Goal: Information Seeking & Learning: Check status

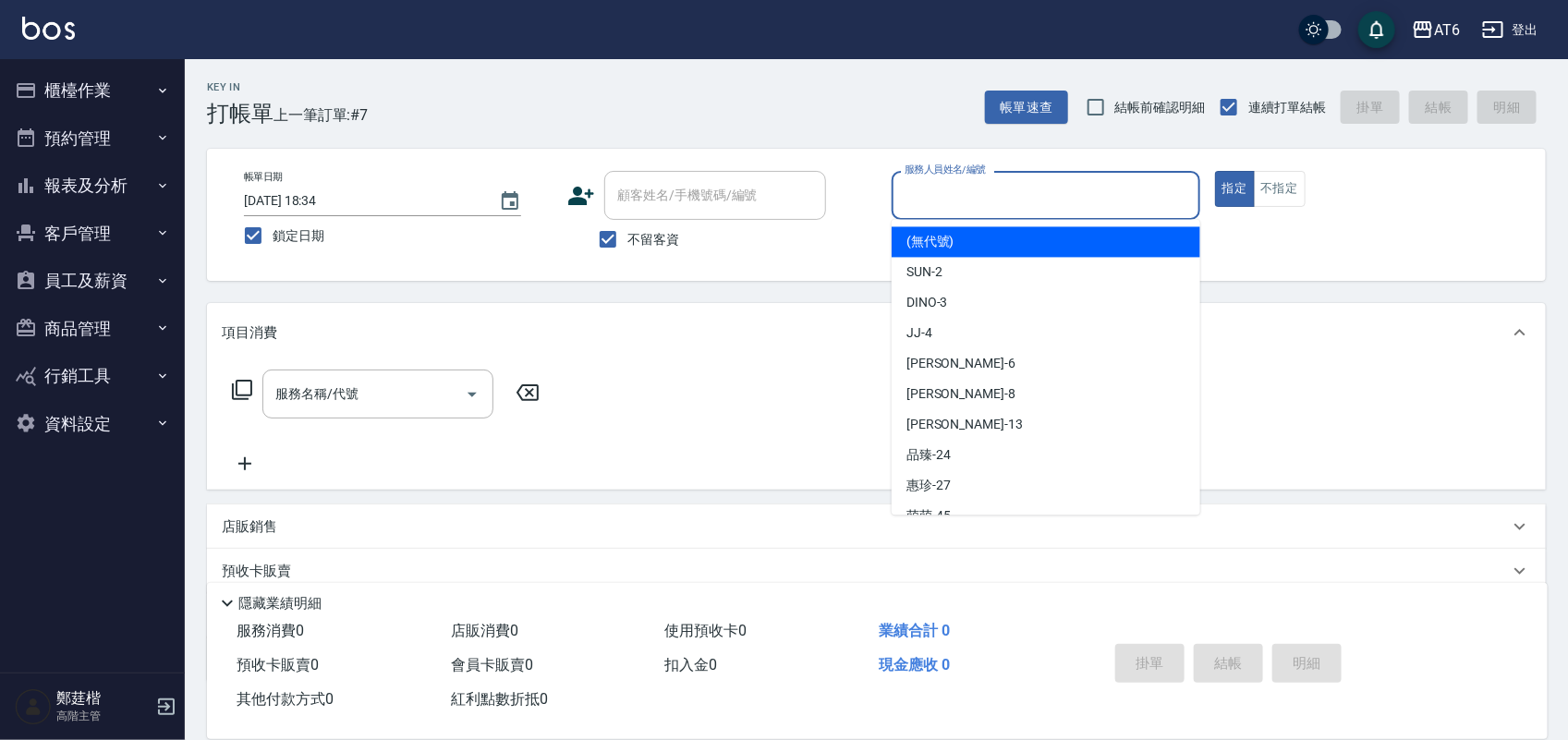
click at [996, 188] on input "服務人員姓名/編號" at bounding box center [1045, 195] width 292 height 32
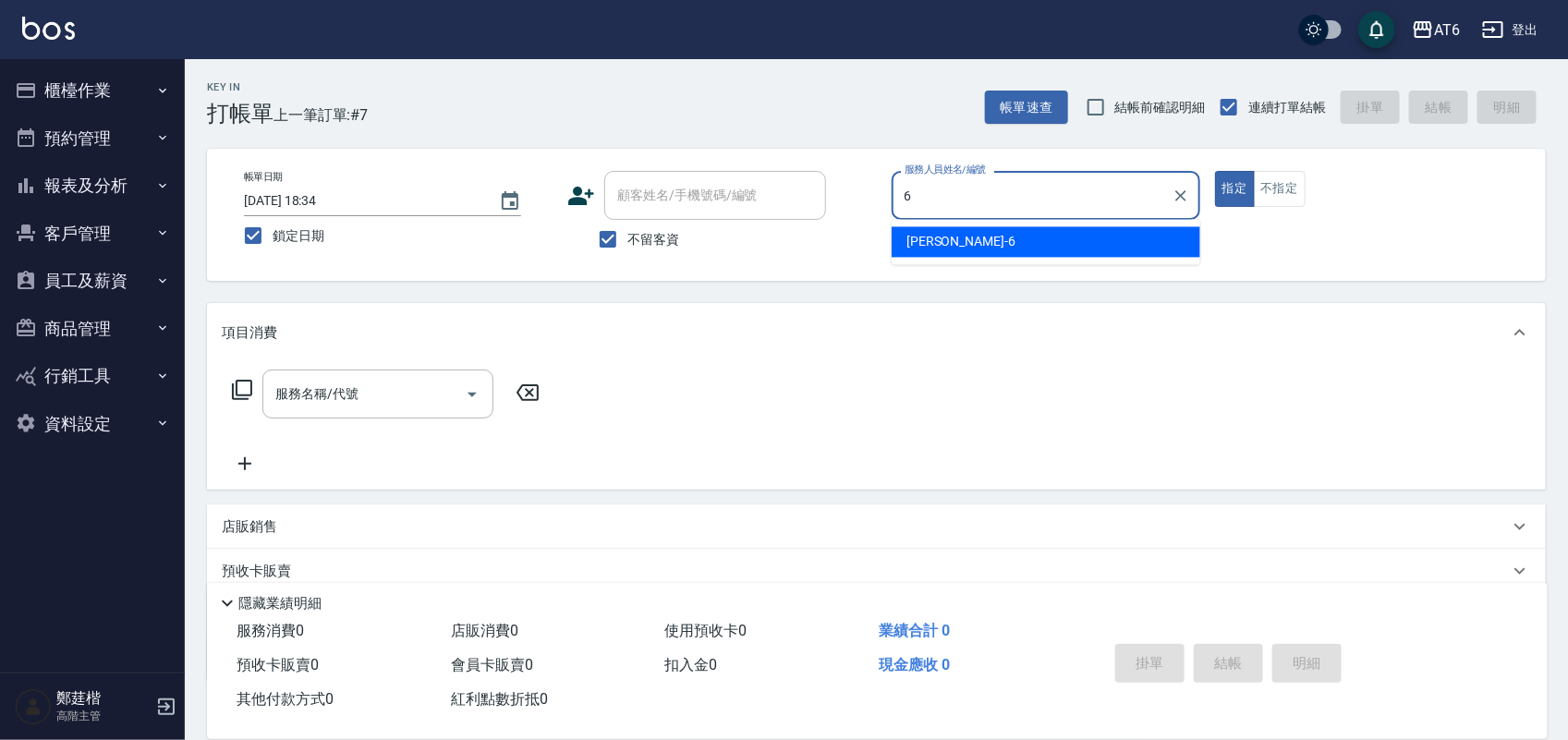
type input "6"
type button "true"
type input "[PERSON_NAME]-6"
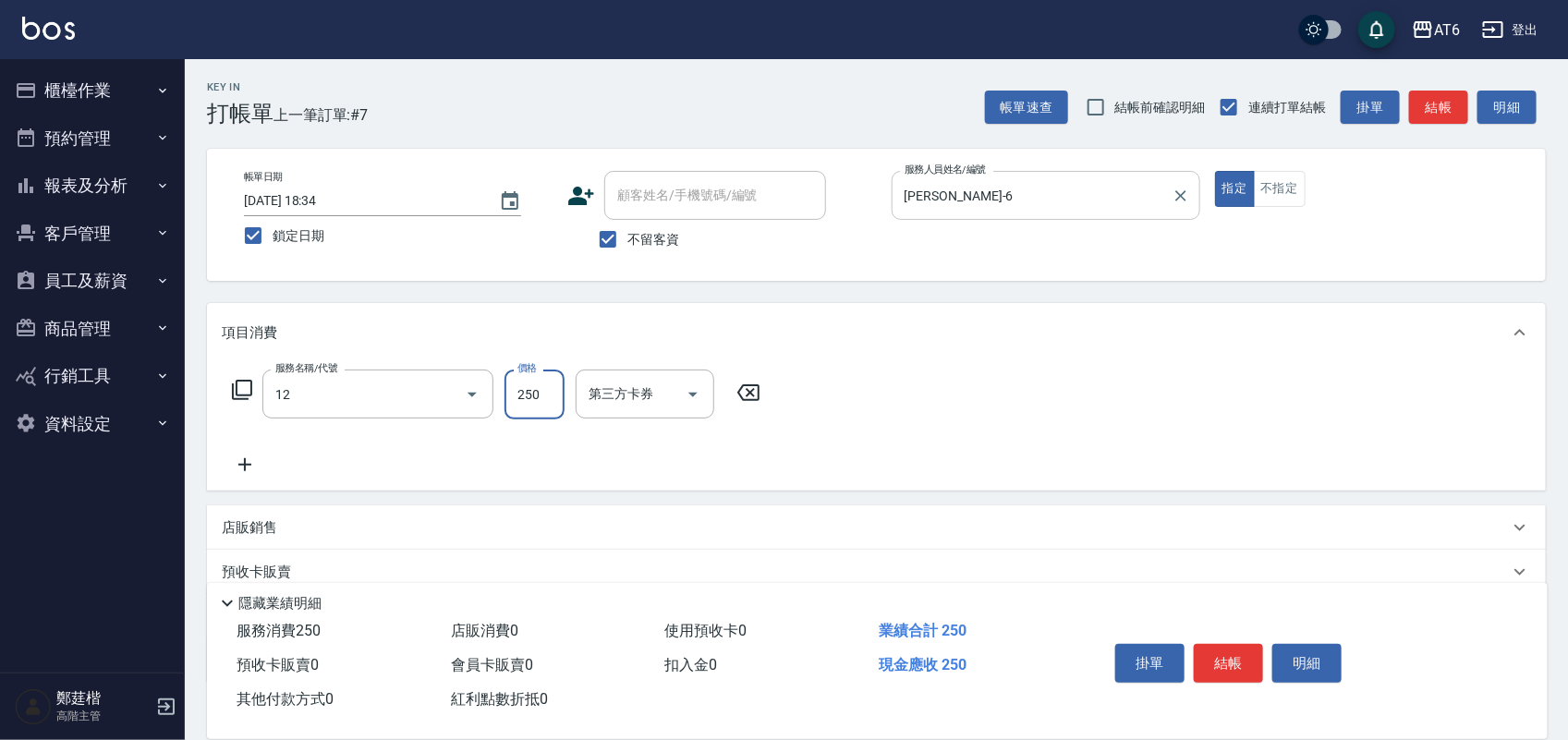
type input "精油洗髮(12)"
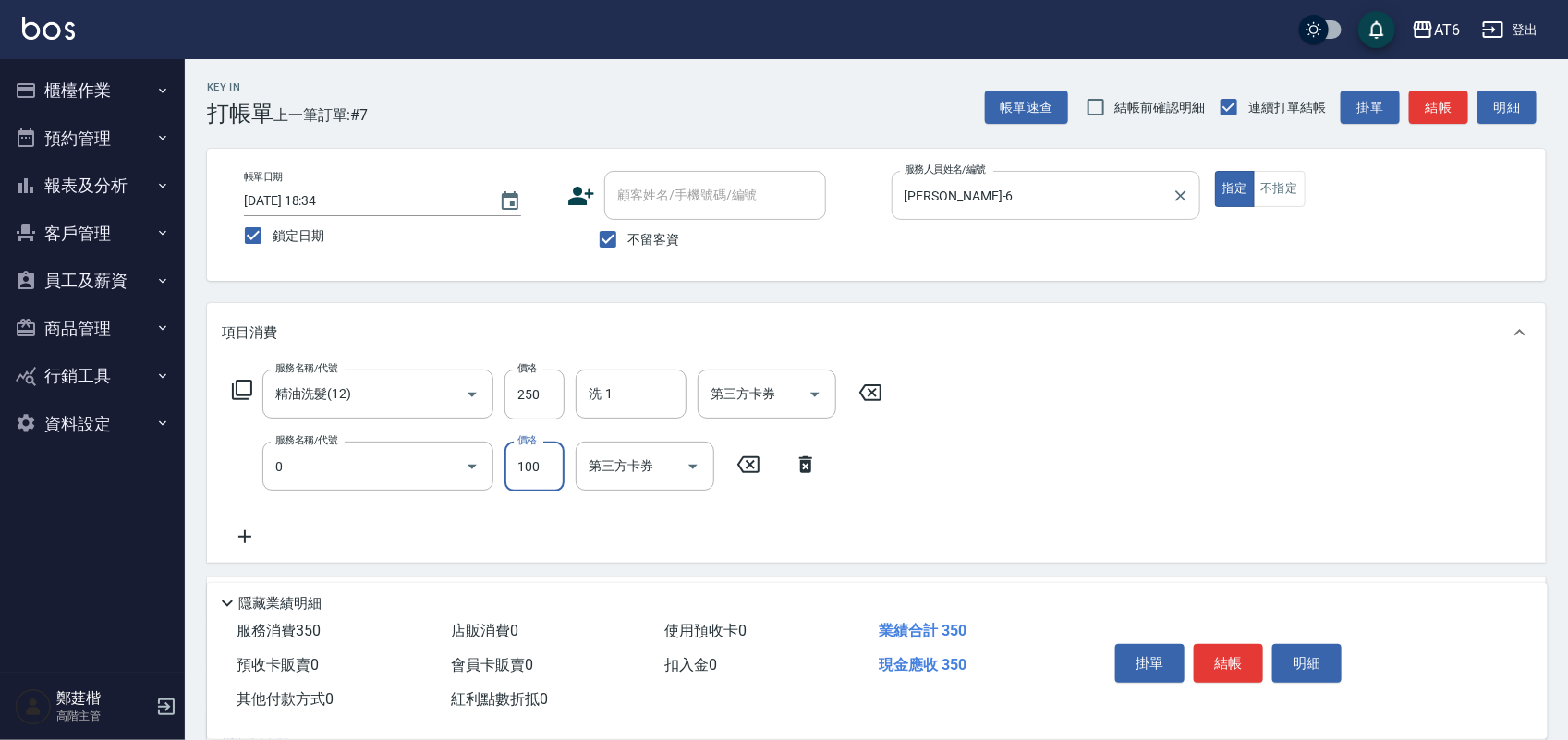
type input "剪髮(0)"
type input "149"
click at [1215, 644] on button "結帳" at bounding box center [1228, 662] width 69 height 38
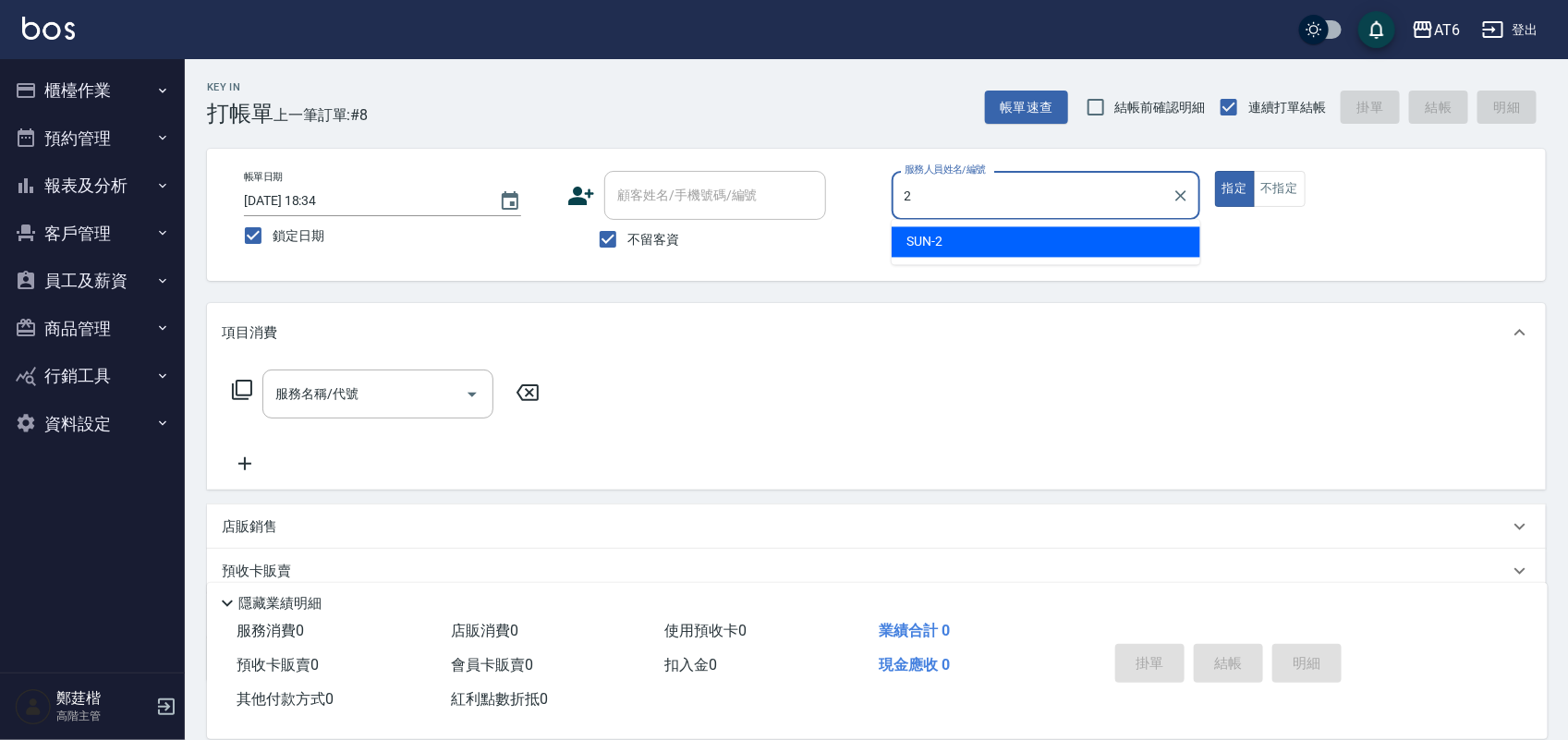
type input "SUN-2"
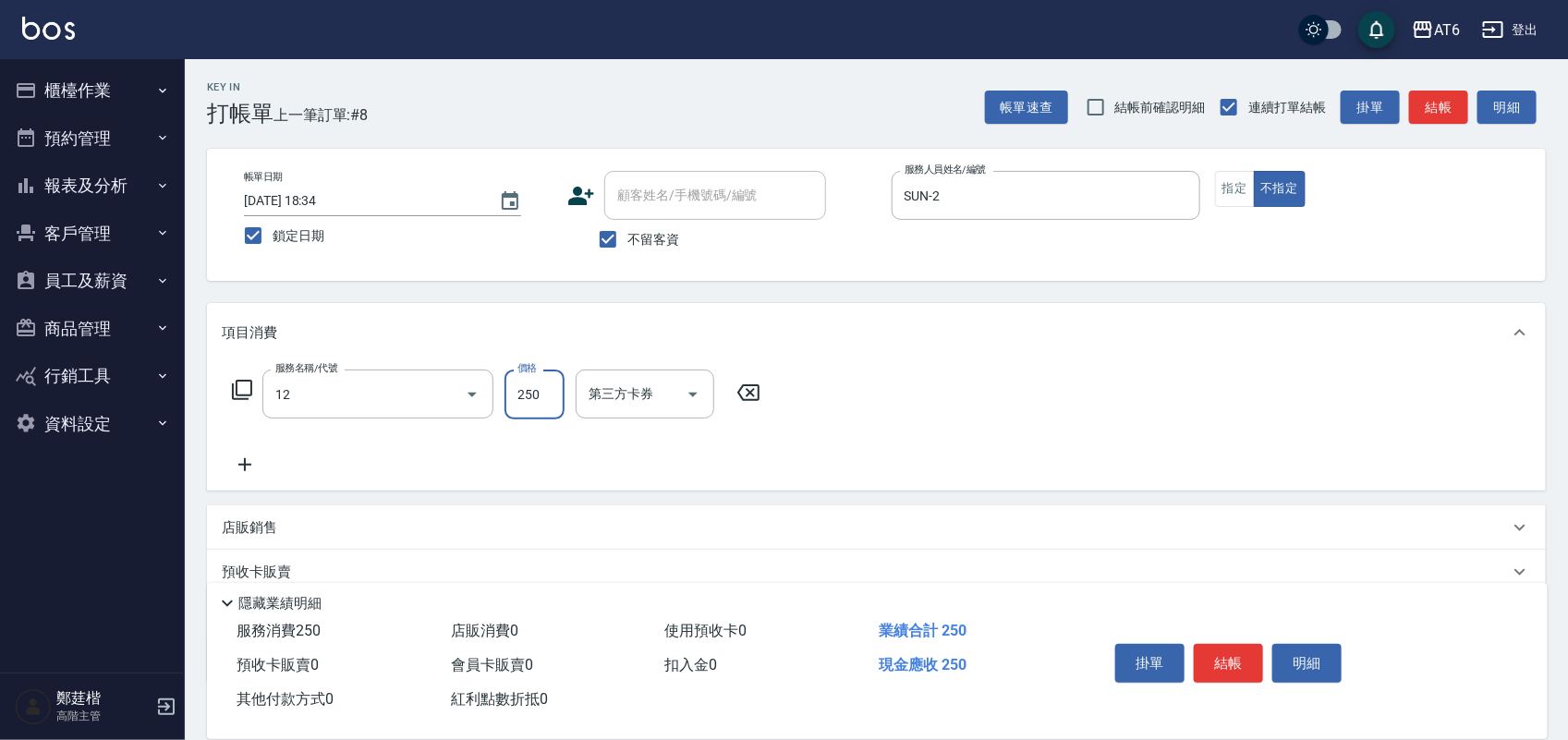
type input "精油洗髮(12)"
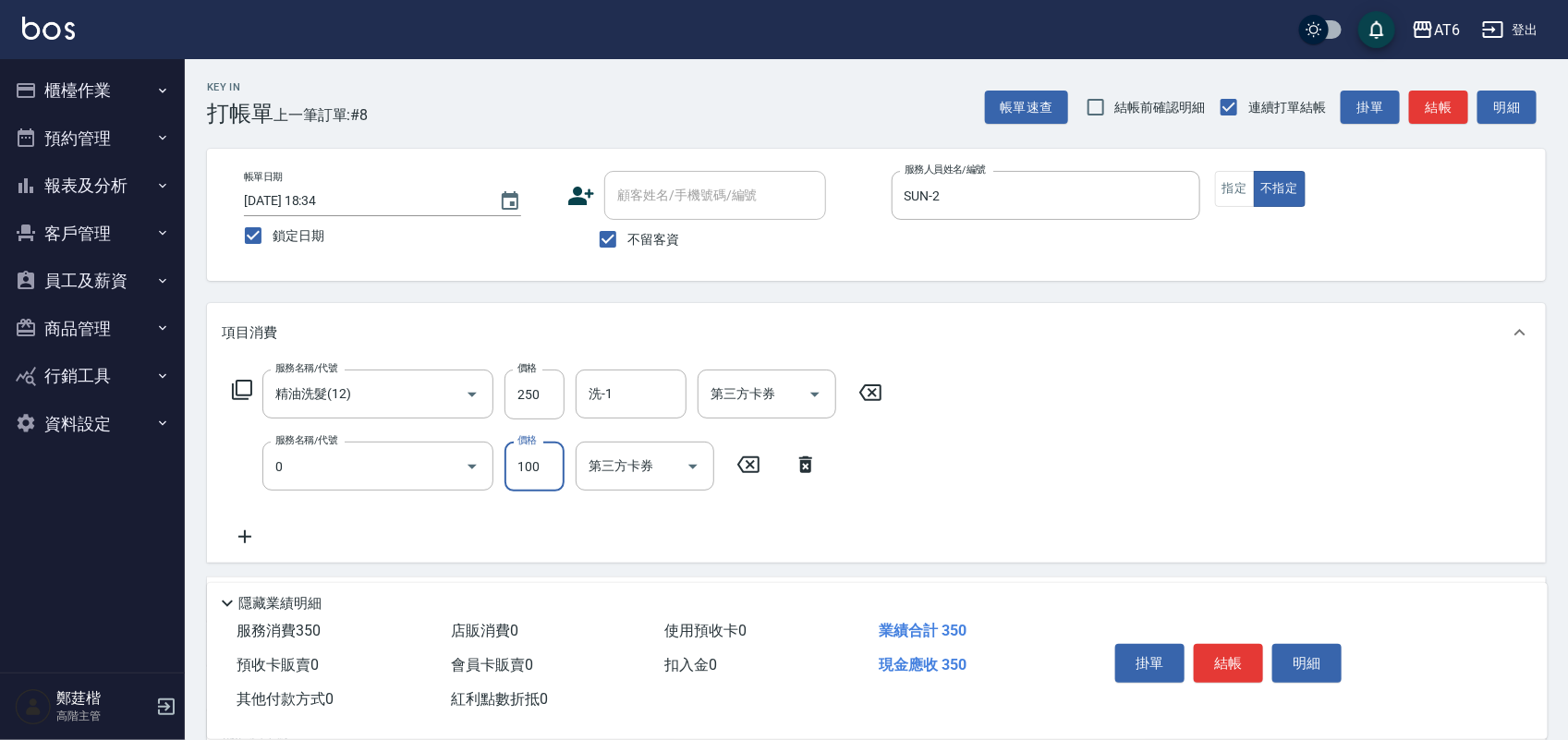
type input "剪髮(0)"
type input "130"
click at [1210, 652] on button "結帳" at bounding box center [1228, 662] width 69 height 38
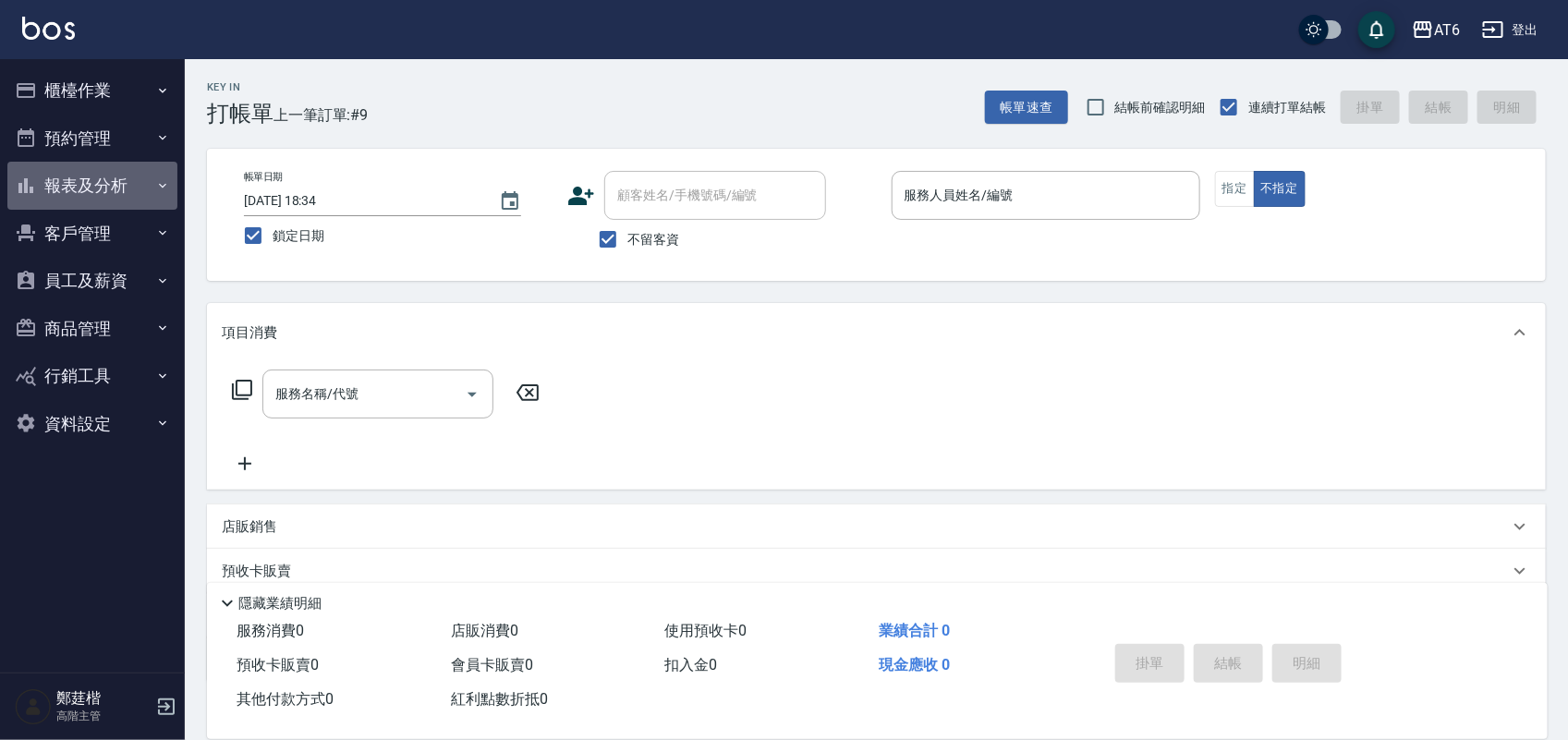
click at [136, 200] on button "報表及分析" at bounding box center [92, 185] width 170 height 48
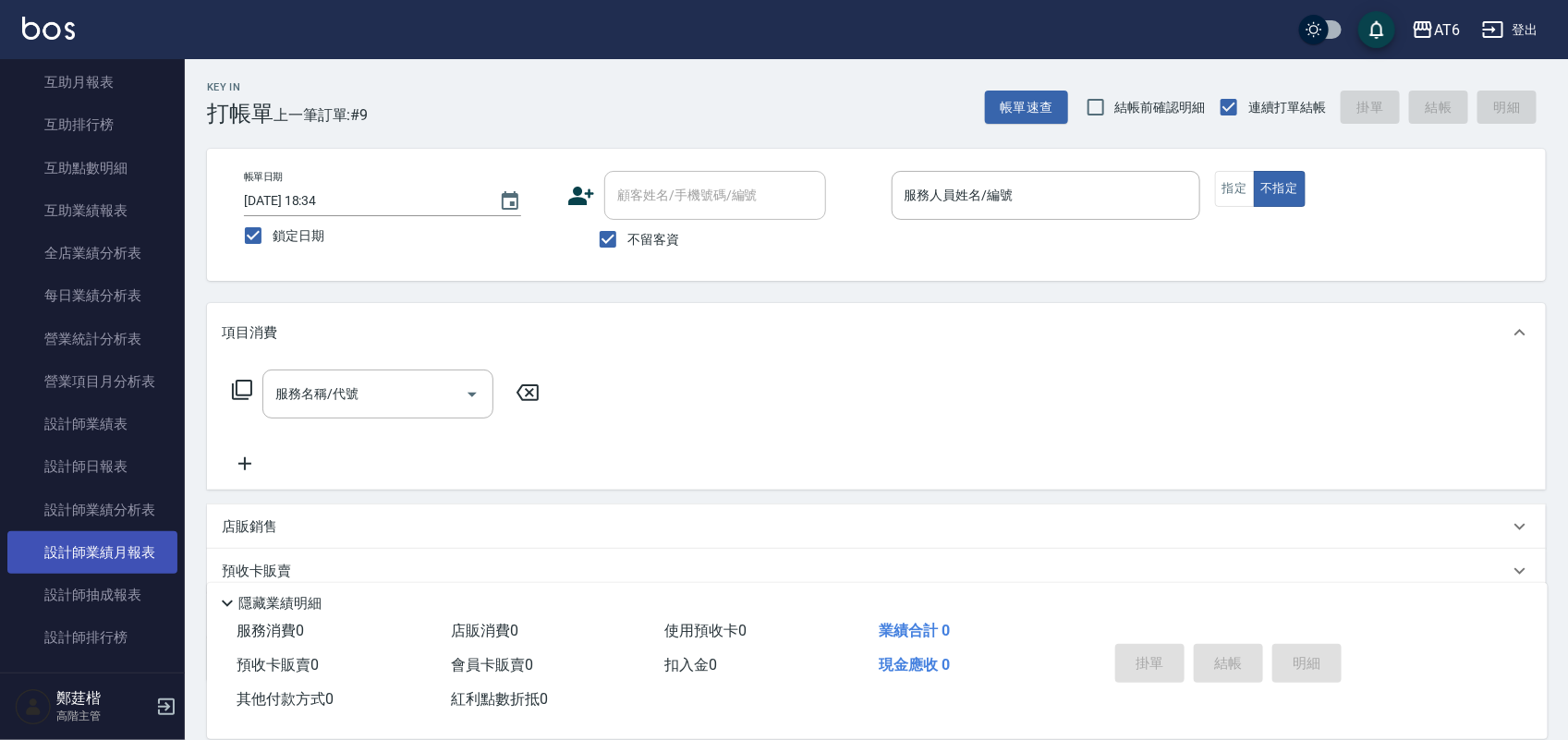
scroll to position [462, 0]
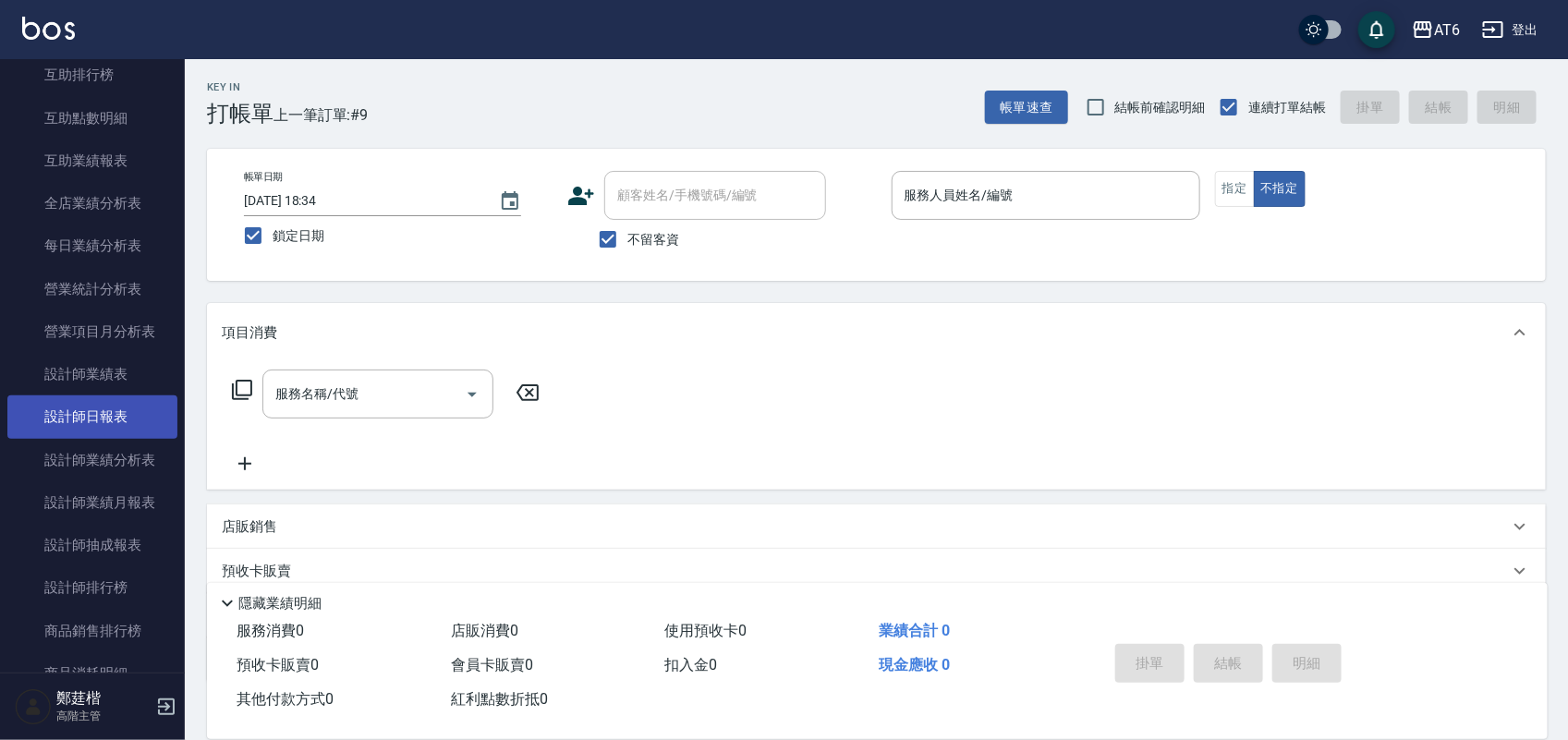
click at [80, 409] on link "設計師日報表" at bounding box center [92, 416] width 170 height 42
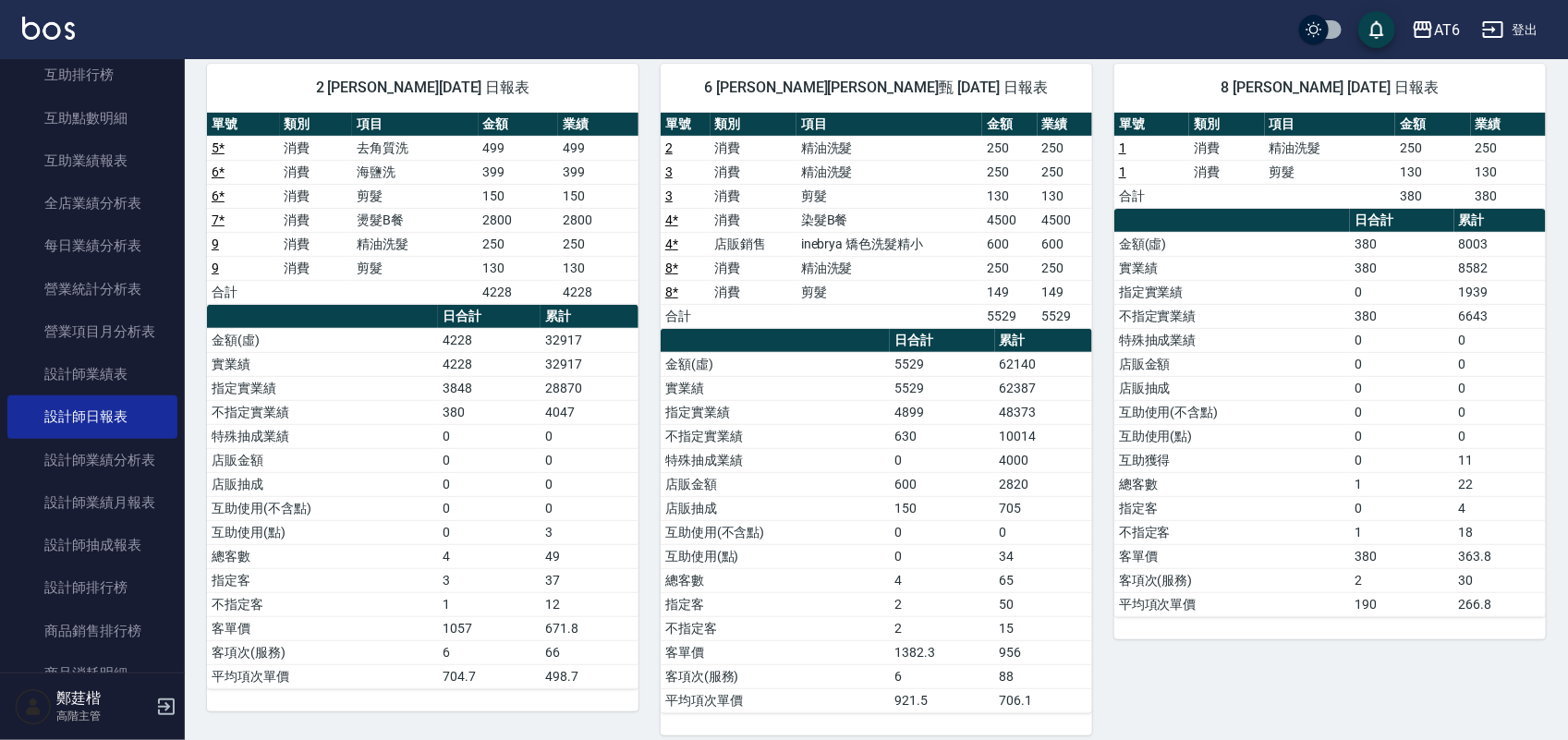
scroll to position [163, 0]
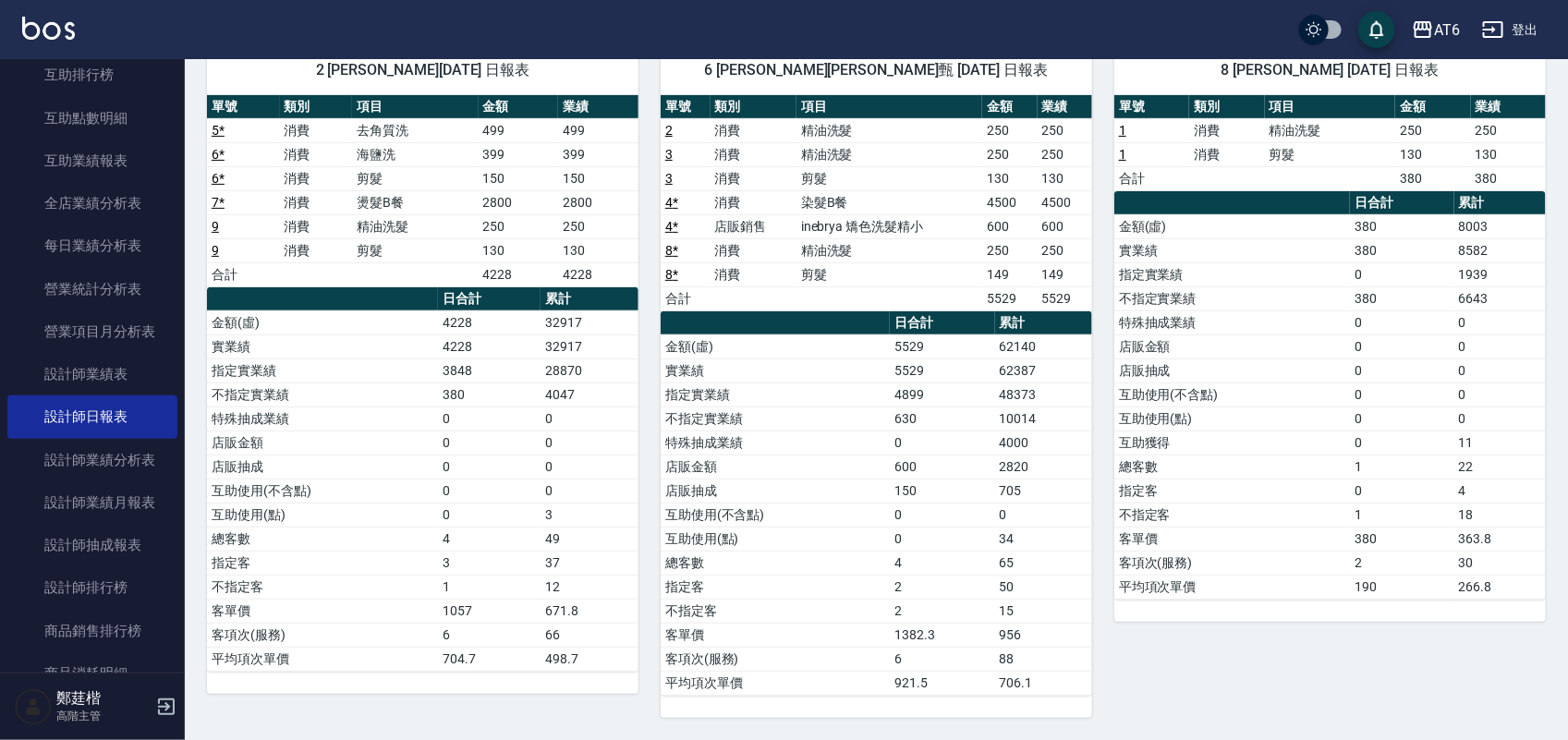
drag, startPoint x: 917, startPoint y: 381, endPoint x: 885, endPoint y: 427, distance: 56.0
click at [889, 430] on td "特殊抽成業績" at bounding box center [775, 442] width 229 height 24
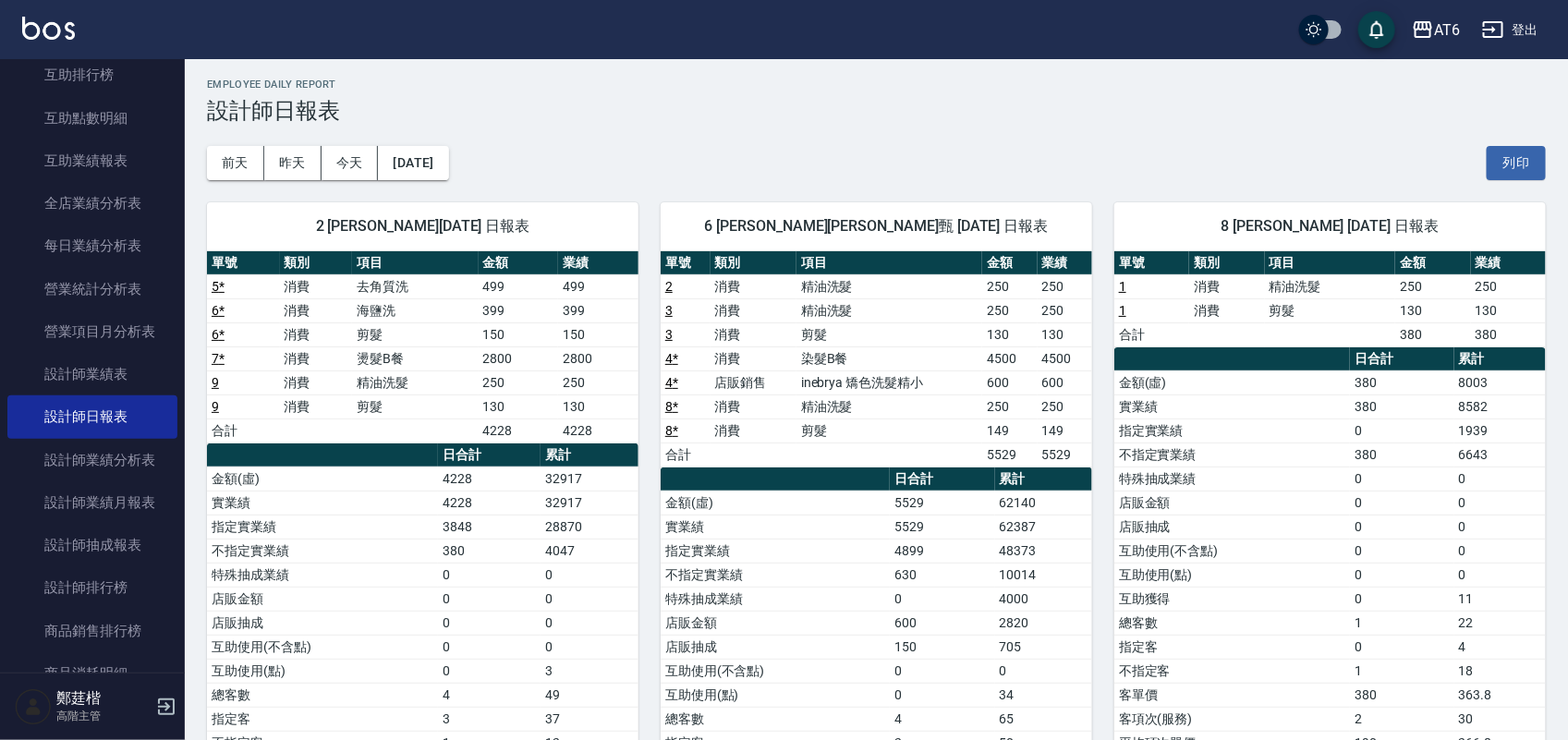
scroll to position [0, 0]
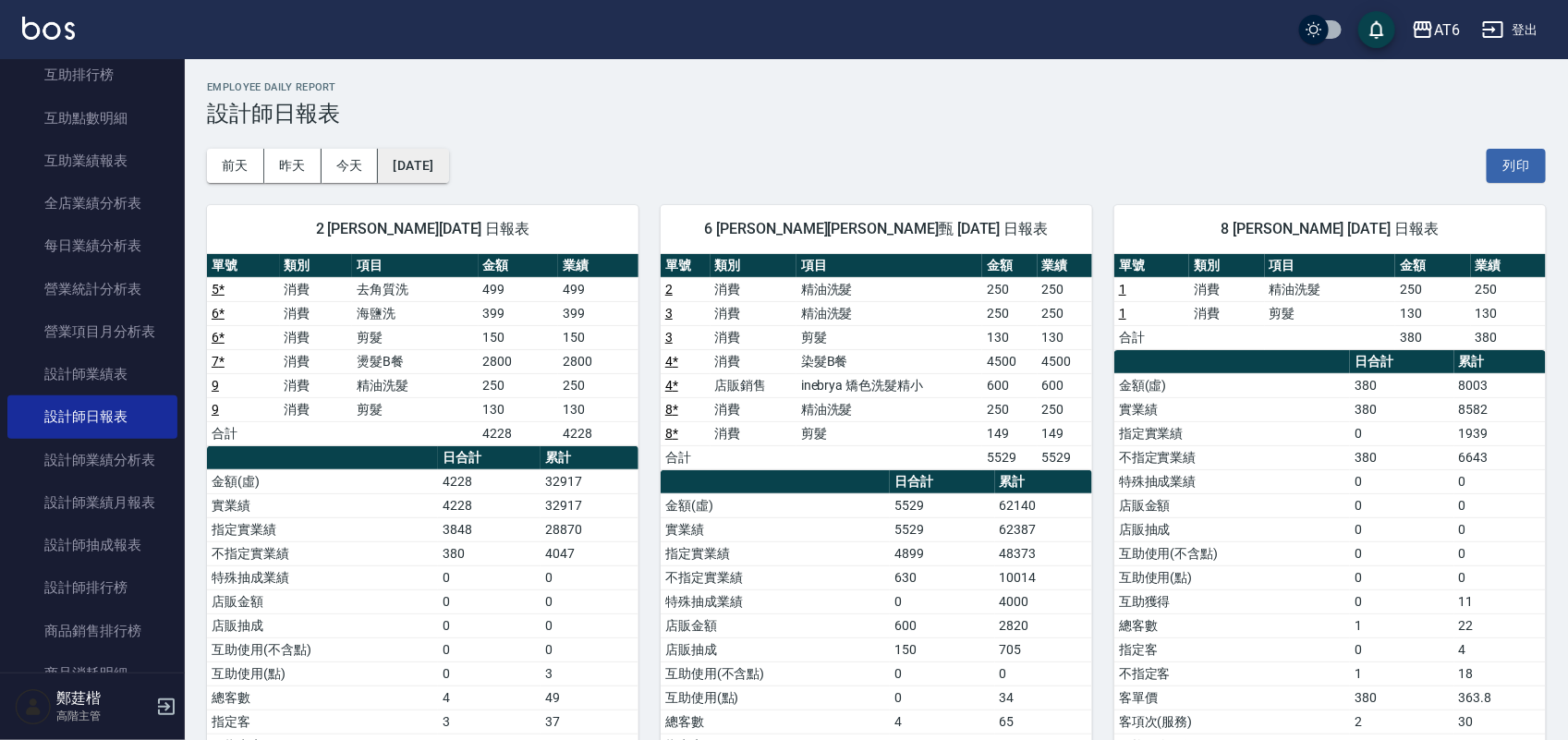
click at [448, 178] on button "[DATE]" at bounding box center [412, 165] width 70 height 34
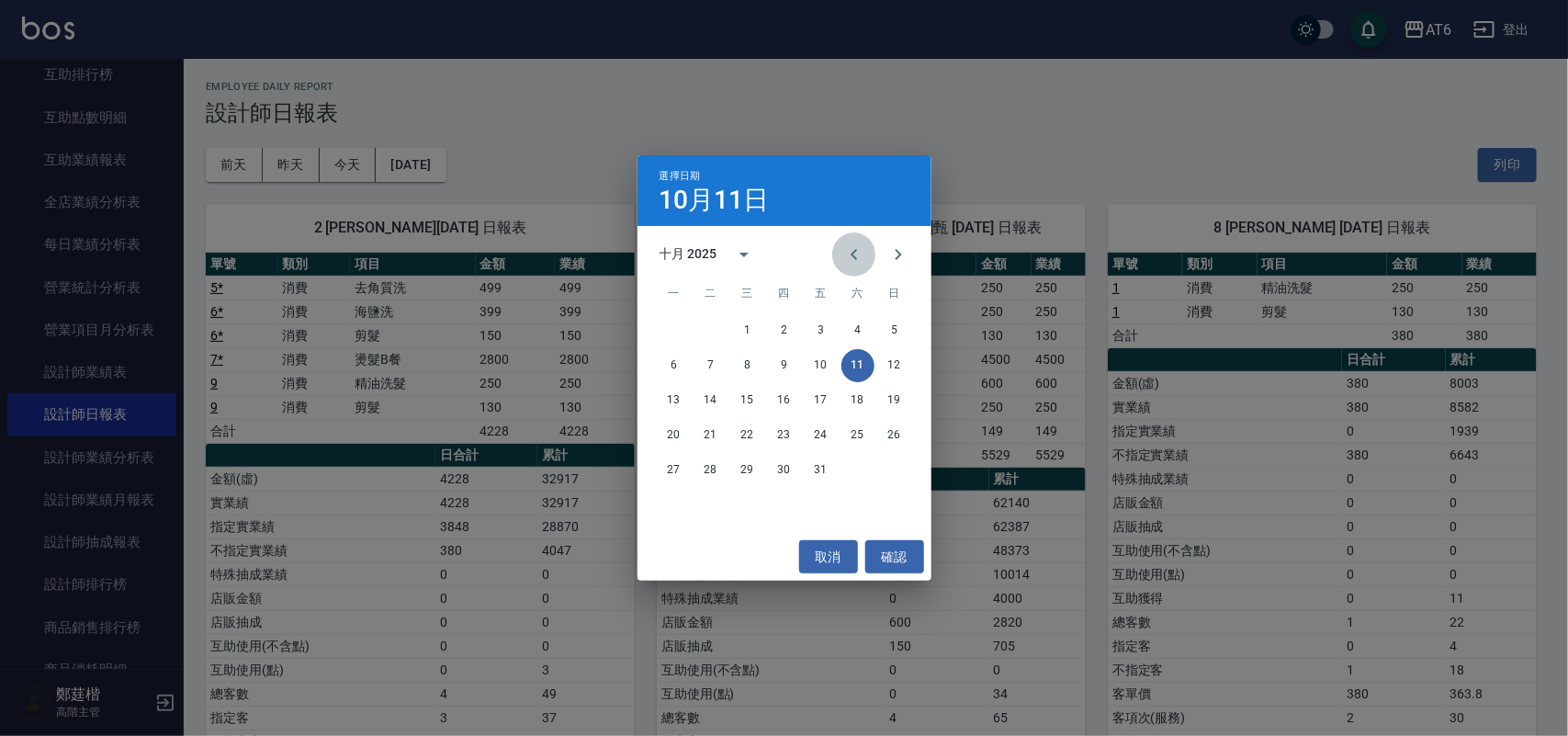
click at [847, 250] on icon "Previous month" at bounding box center [854, 254] width 22 height 22
click at [778, 363] on button "11" at bounding box center [785, 366] width 33 height 33
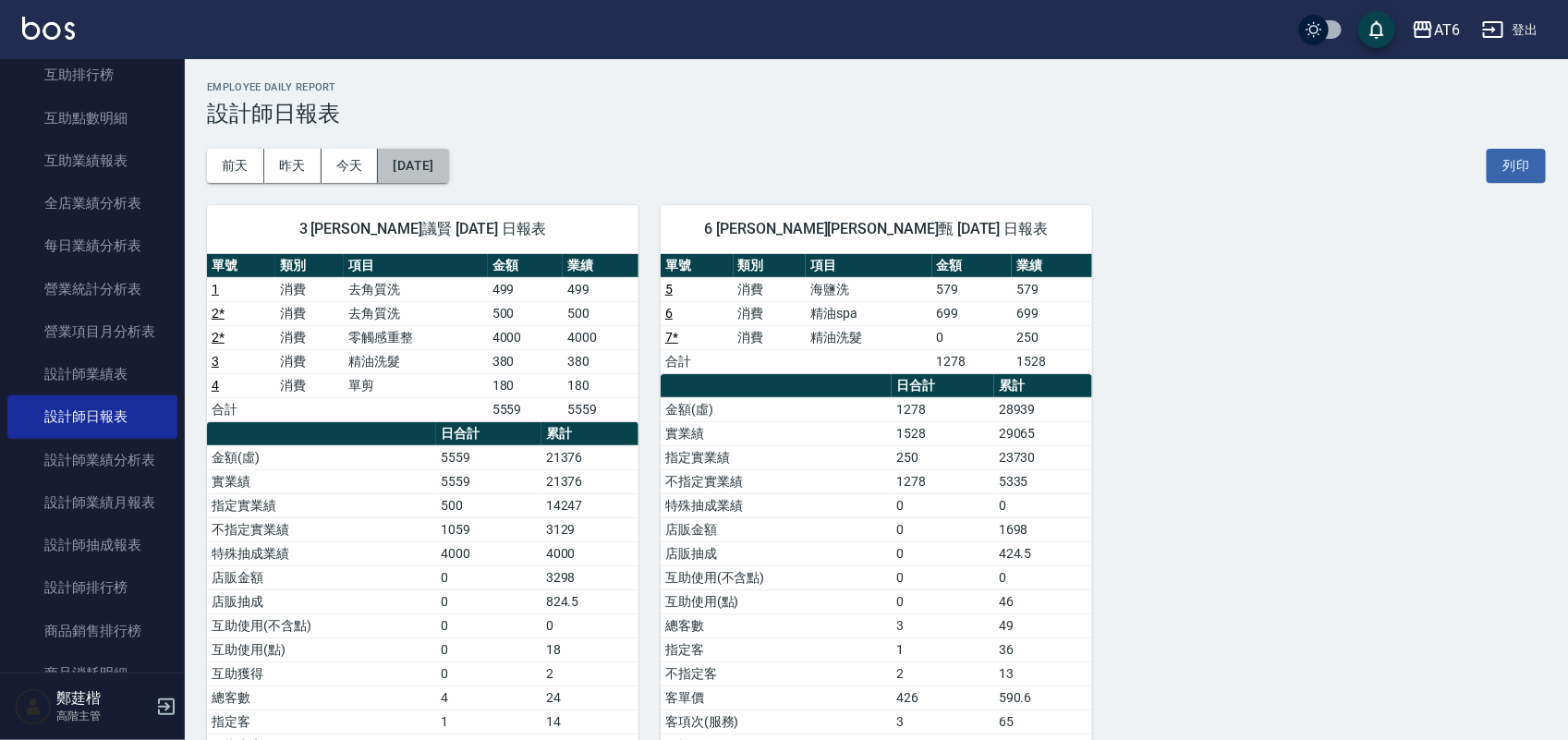
click at [404, 183] on div "AT6 [DATE] 設計師日報表 列印時間： [DATE][PHONE_NUMBER]:09 Employee Daily Report 設計師日報表 [D…" at bounding box center [876, 467] width 1383 height 816
click at [448, 161] on button "[DATE]" at bounding box center [412, 165] width 70 height 34
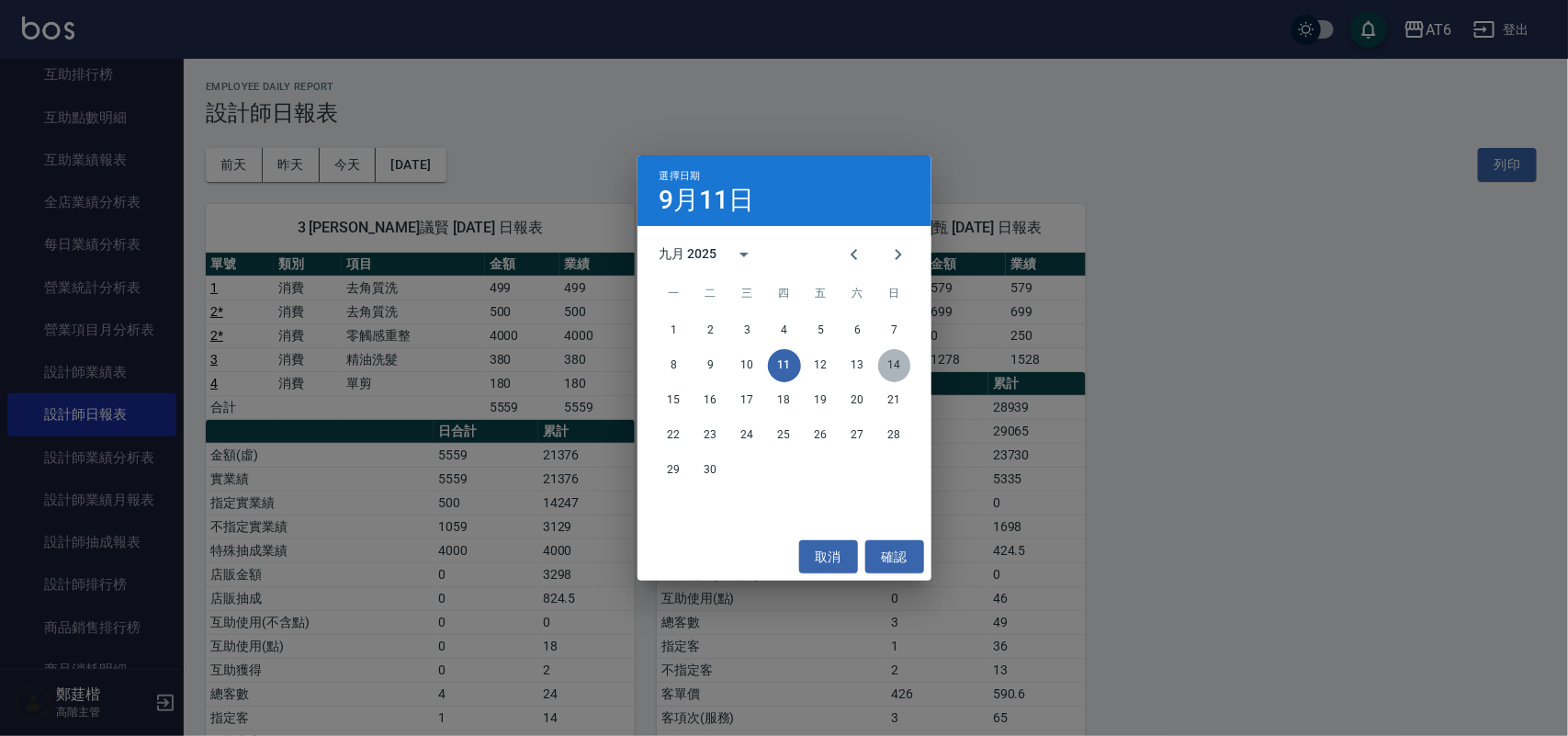
click at [902, 368] on button "14" at bounding box center [894, 366] width 33 height 33
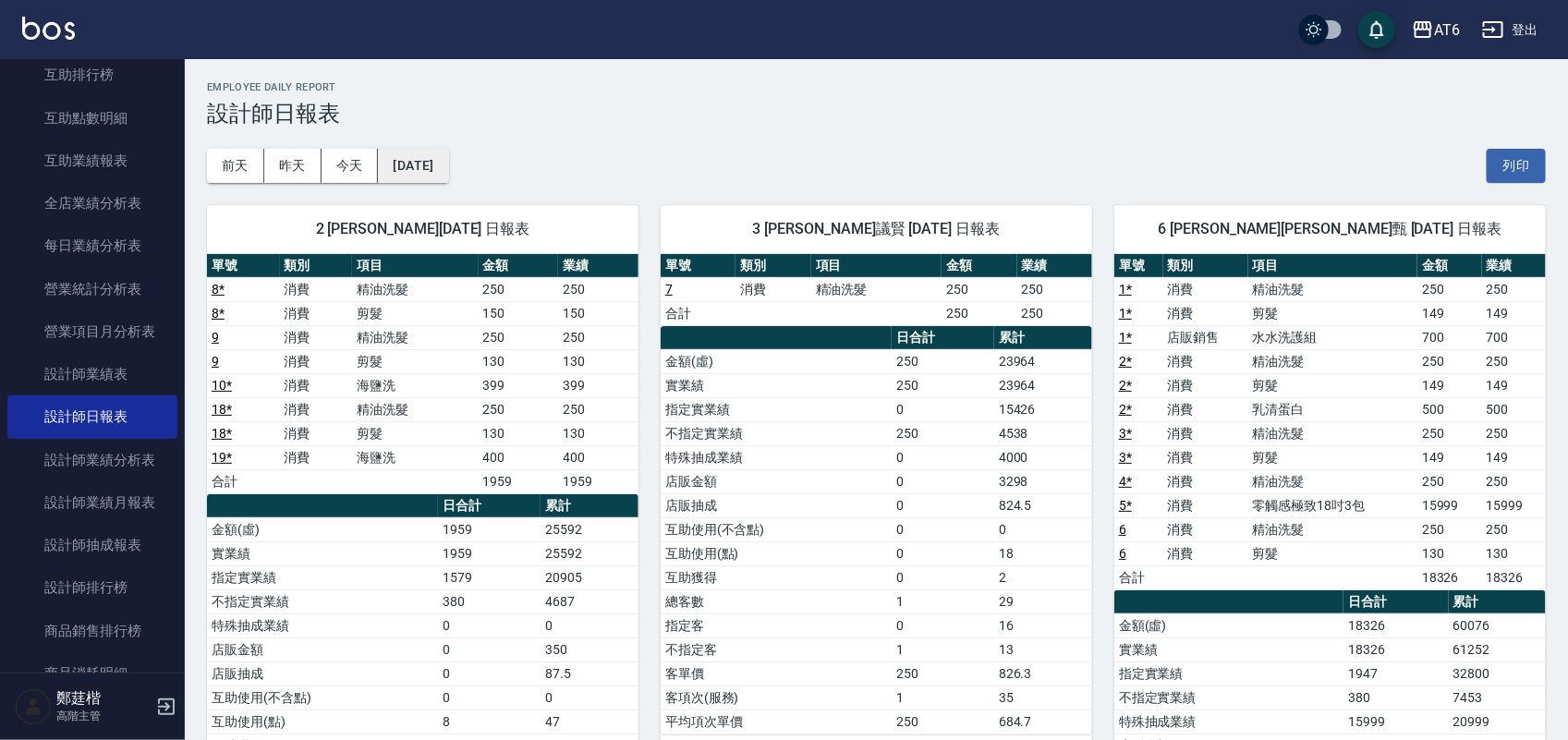
click at [448, 169] on button "[DATE]" at bounding box center [412, 165] width 70 height 34
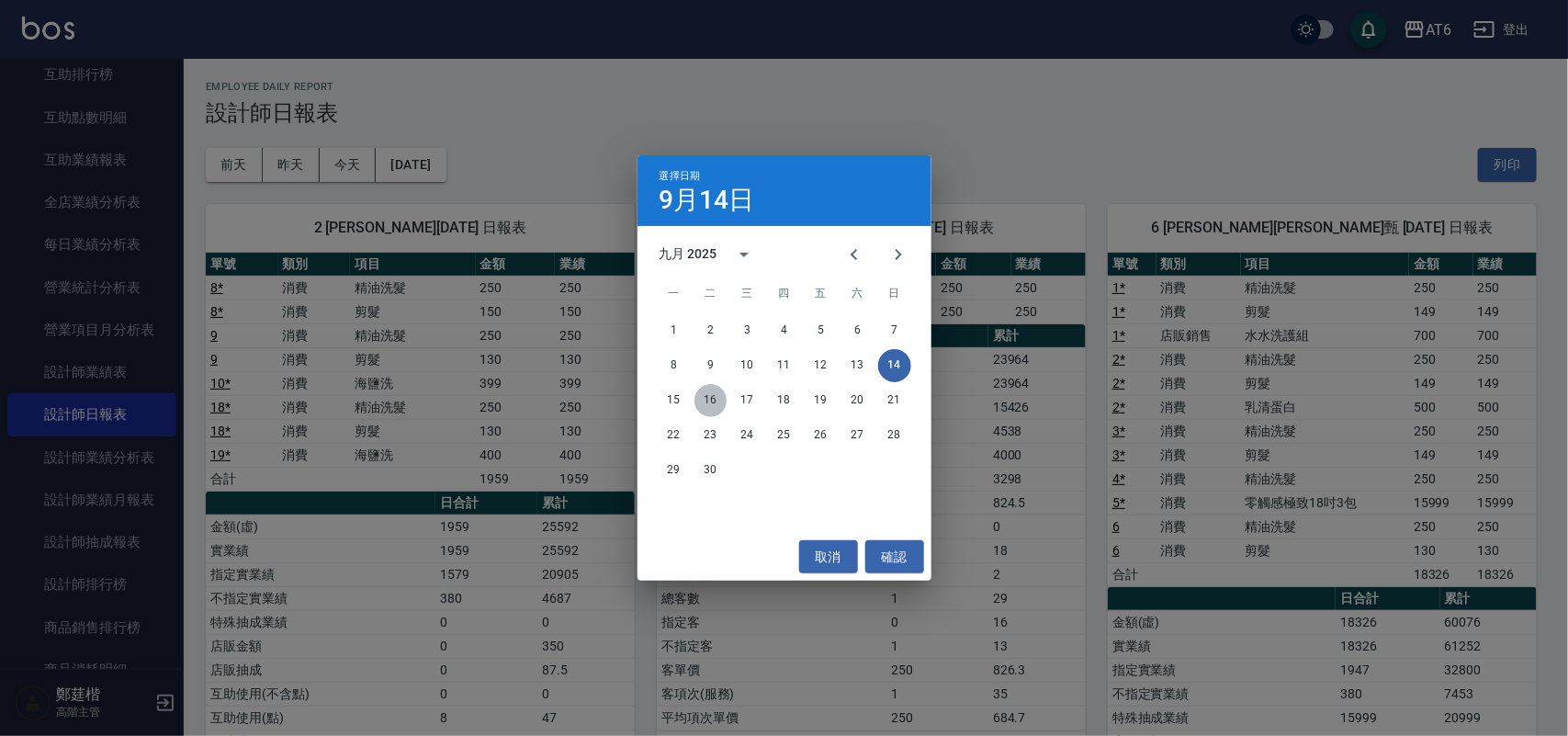
click at [719, 403] on button "16" at bounding box center [711, 401] width 33 height 33
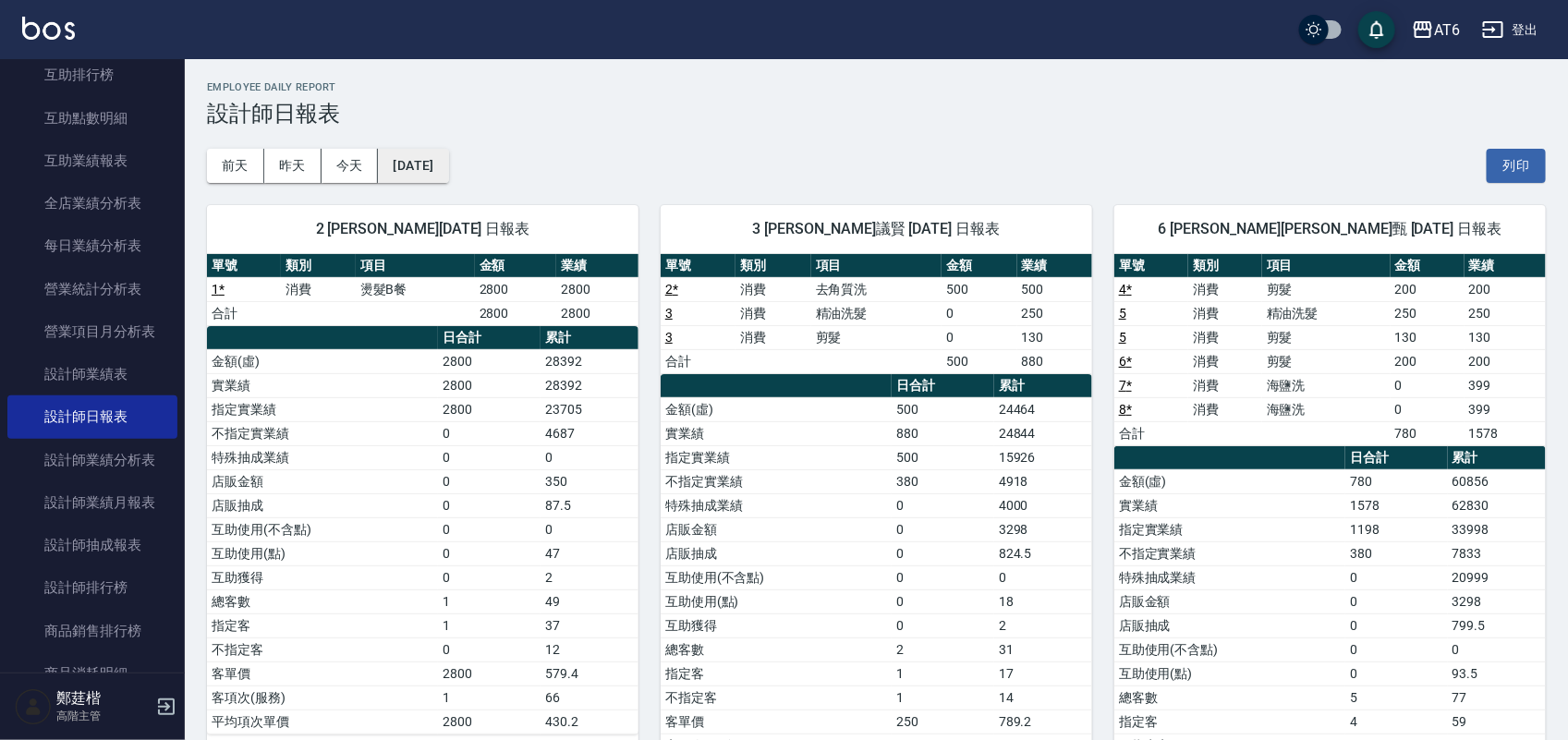
click at [448, 168] on button "[DATE]" at bounding box center [412, 165] width 70 height 34
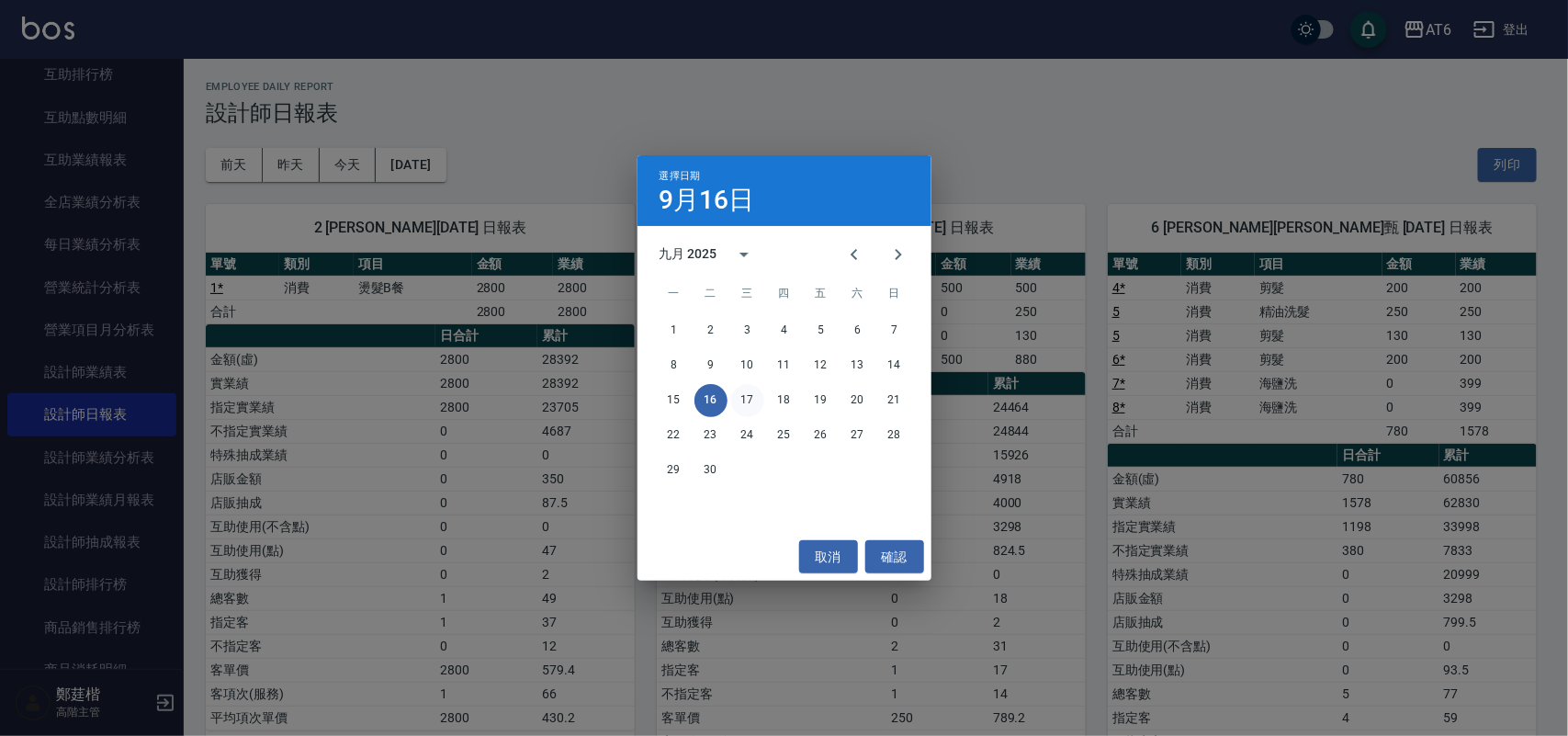
click at [740, 402] on button "17" at bounding box center [748, 401] width 33 height 33
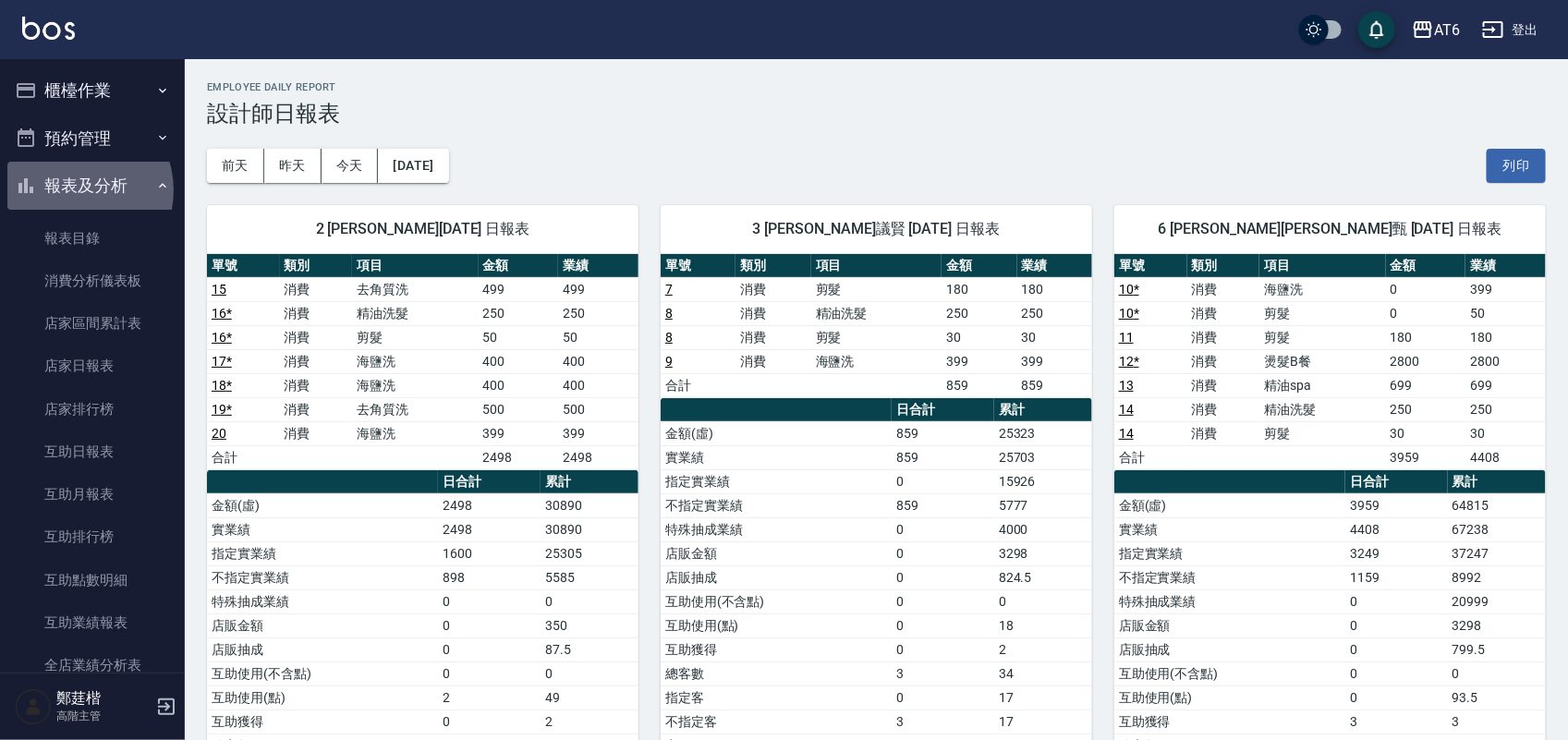
click at [76, 191] on button "報表及分析" at bounding box center [92, 185] width 170 height 48
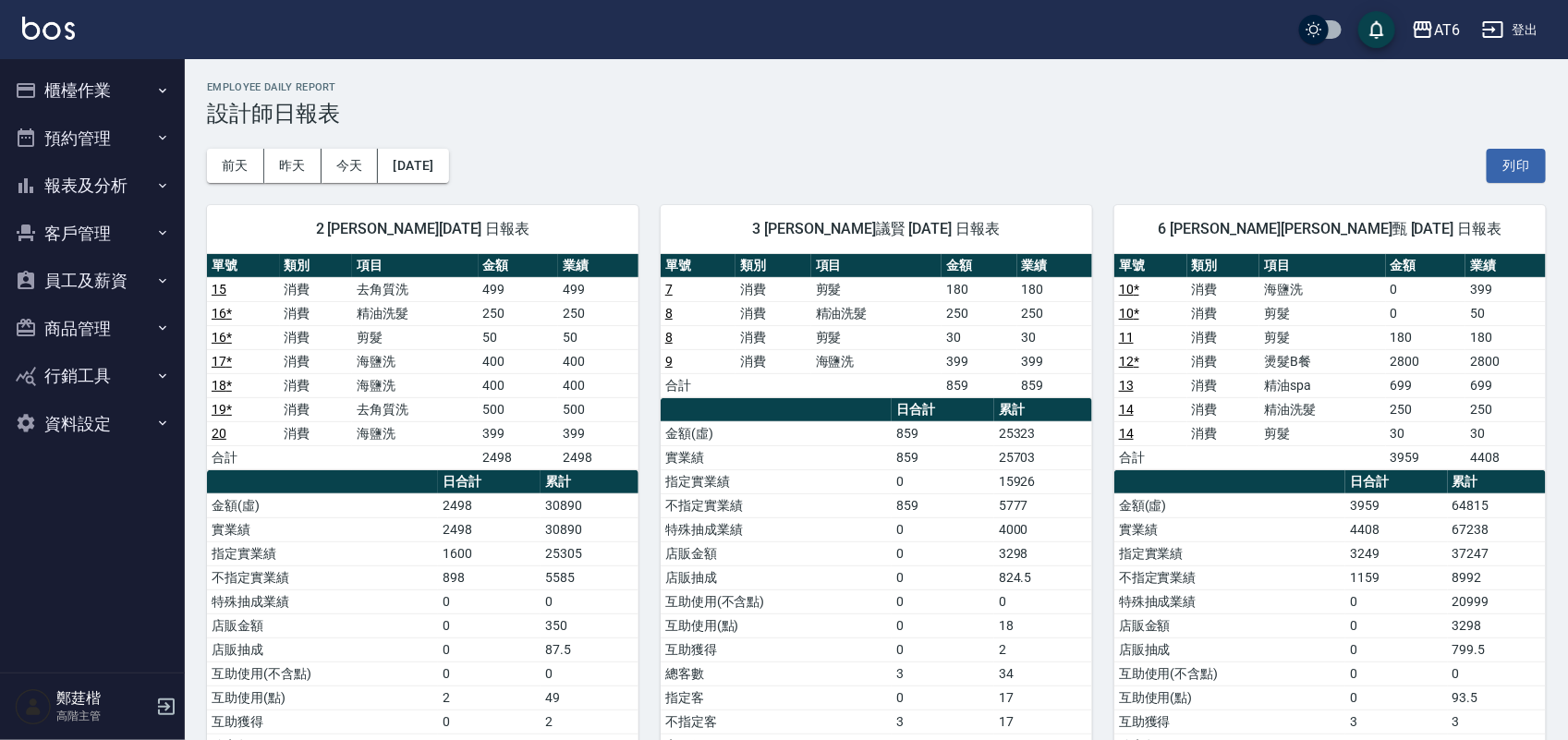
click at [57, 106] on button "櫃檯作業" at bounding box center [92, 90] width 170 height 48
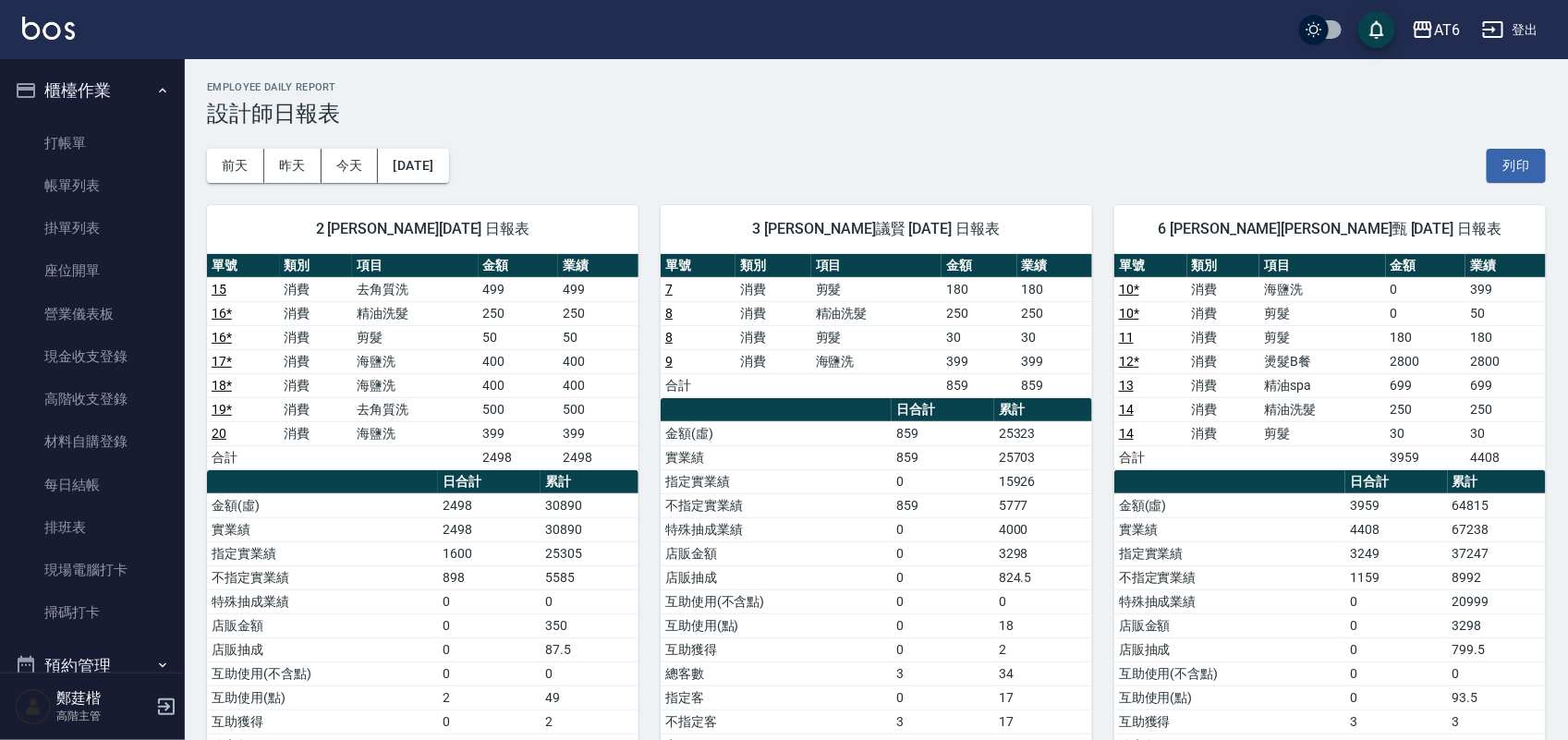
drag, startPoint x: 81, startPoint y: 142, endPoint x: 99, endPoint y: 94, distance: 51.3
click at [84, 142] on link "打帳單" at bounding box center [92, 142] width 170 height 42
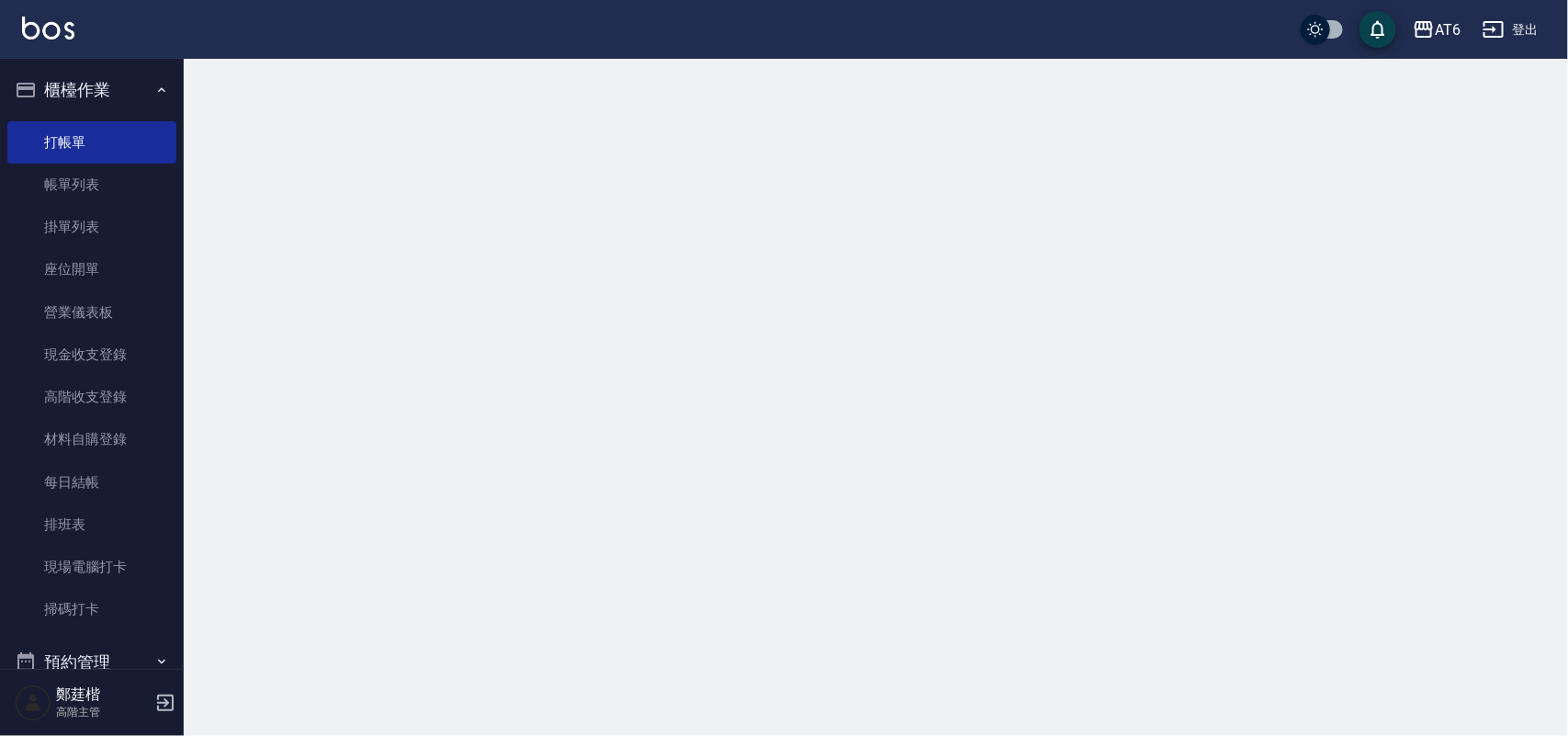
click at [114, 84] on button "櫃檯作業" at bounding box center [92, 90] width 169 height 48
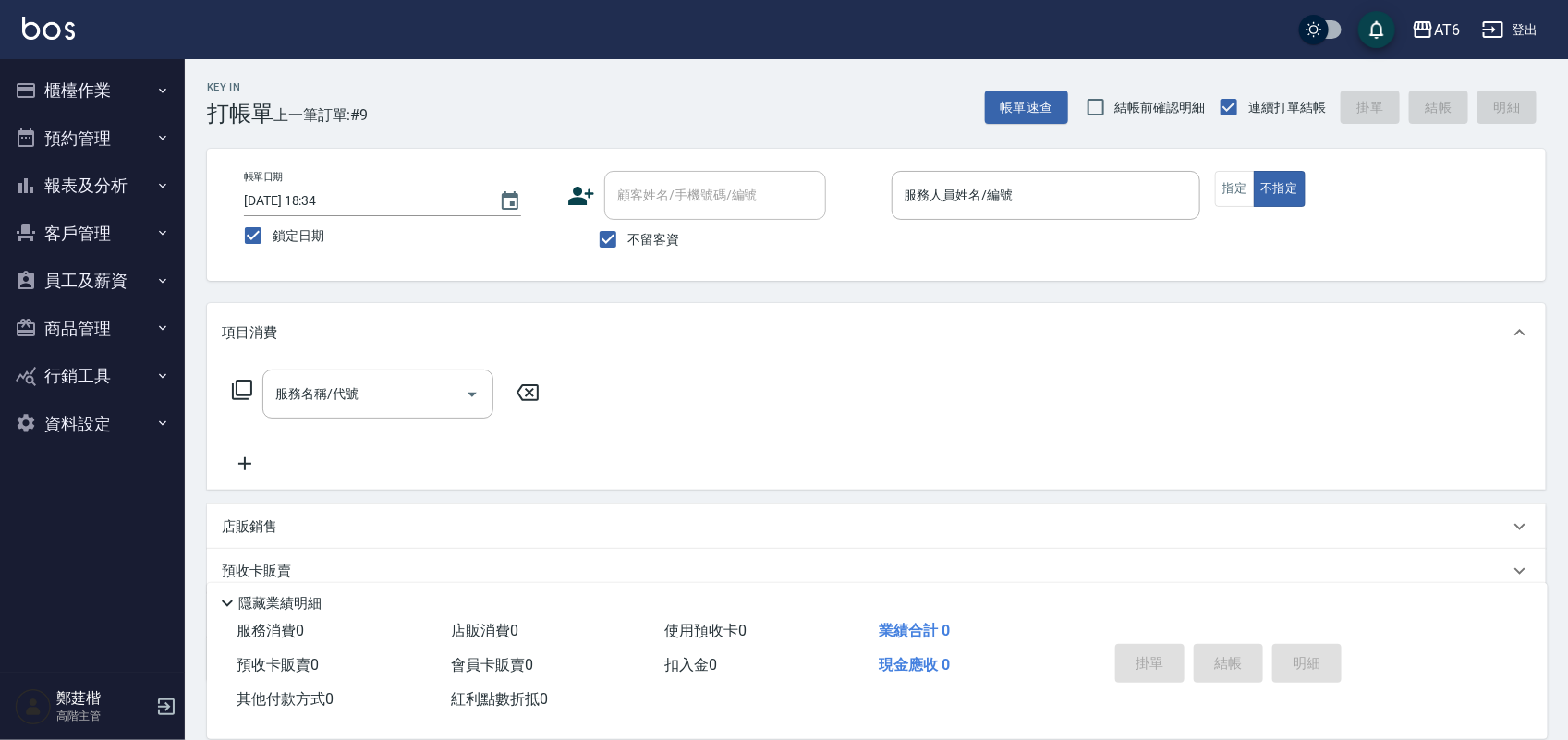
click at [87, 192] on button "報表及分析" at bounding box center [92, 185] width 170 height 48
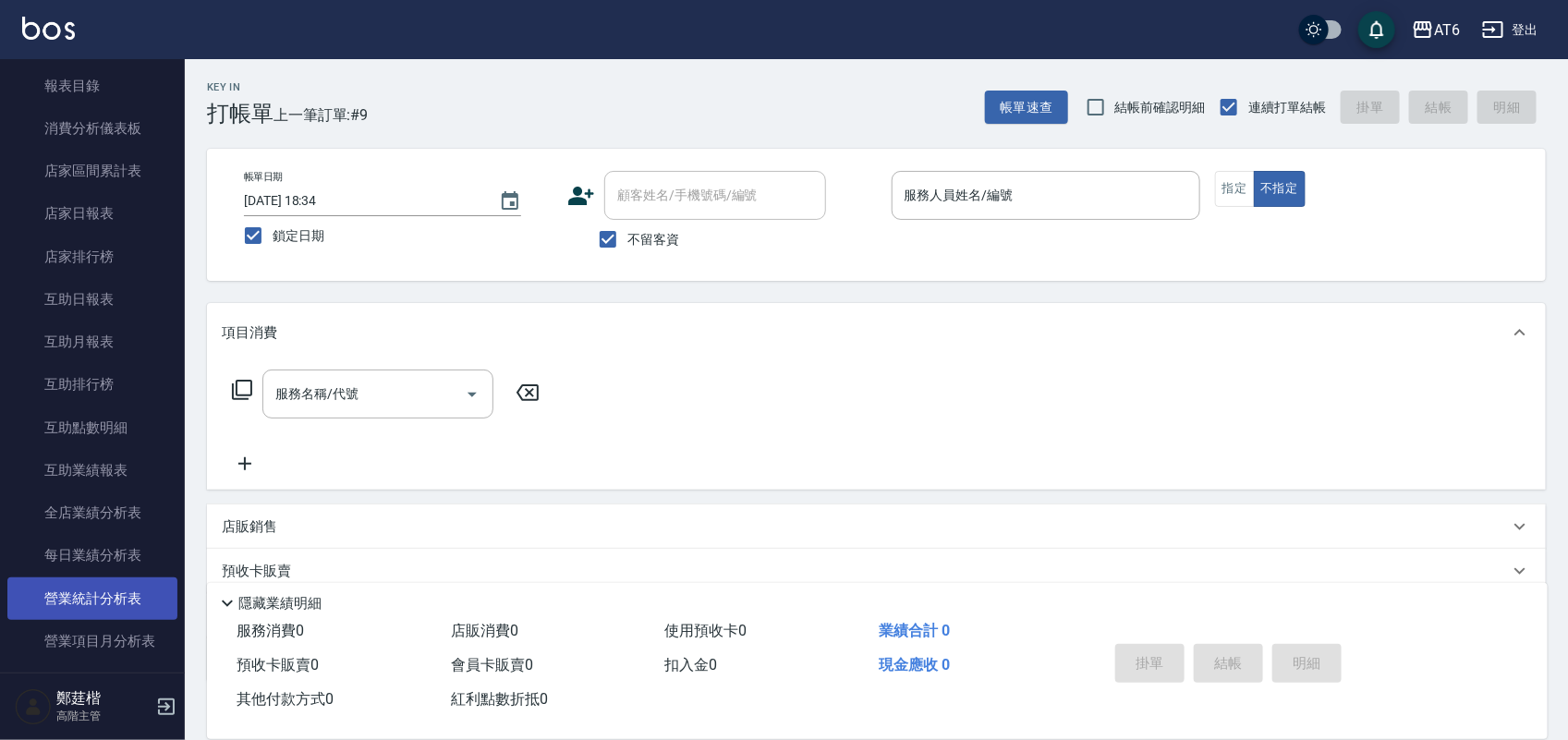
scroll to position [231, 0]
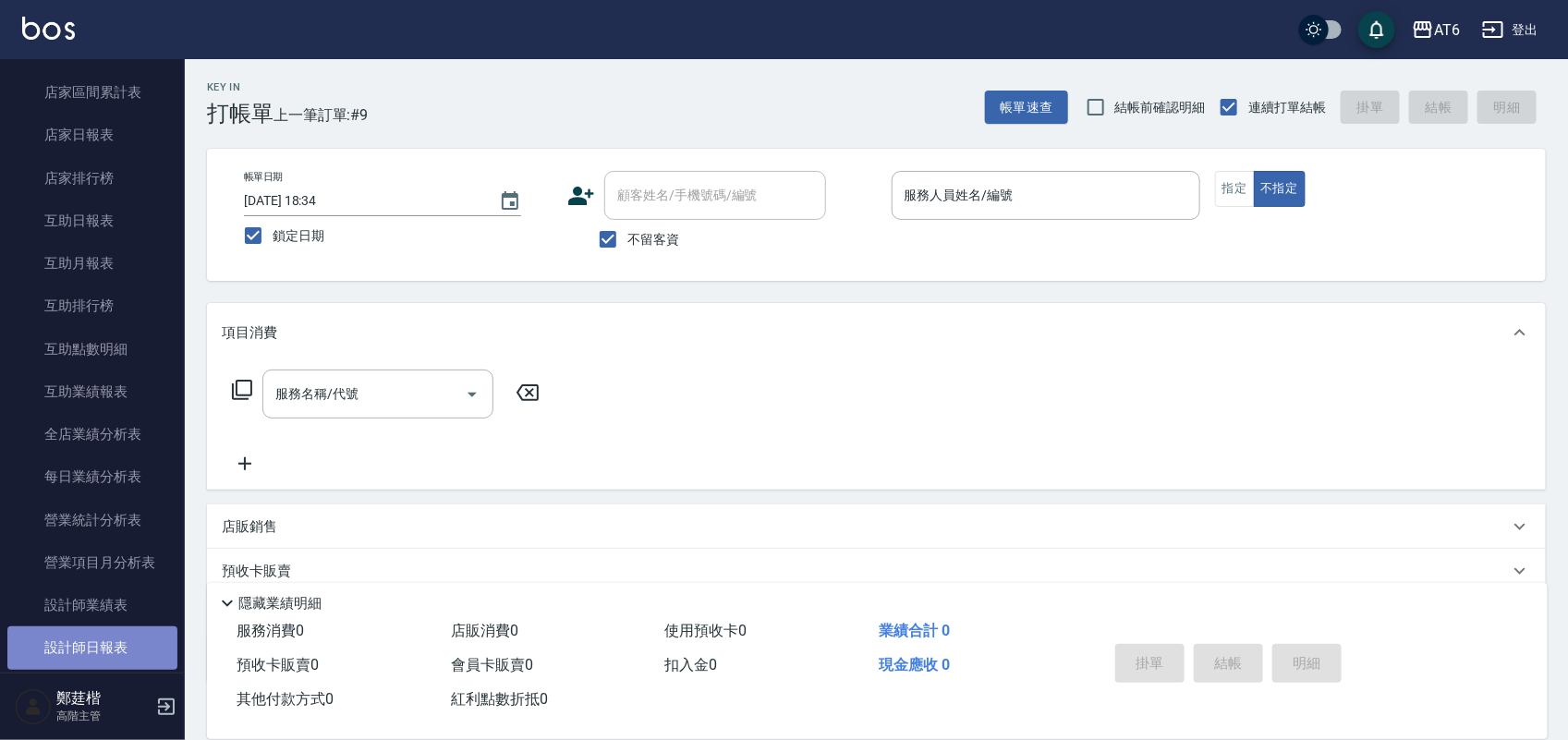
click at [153, 636] on link "設計師日報表" at bounding box center [92, 647] width 170 height 42
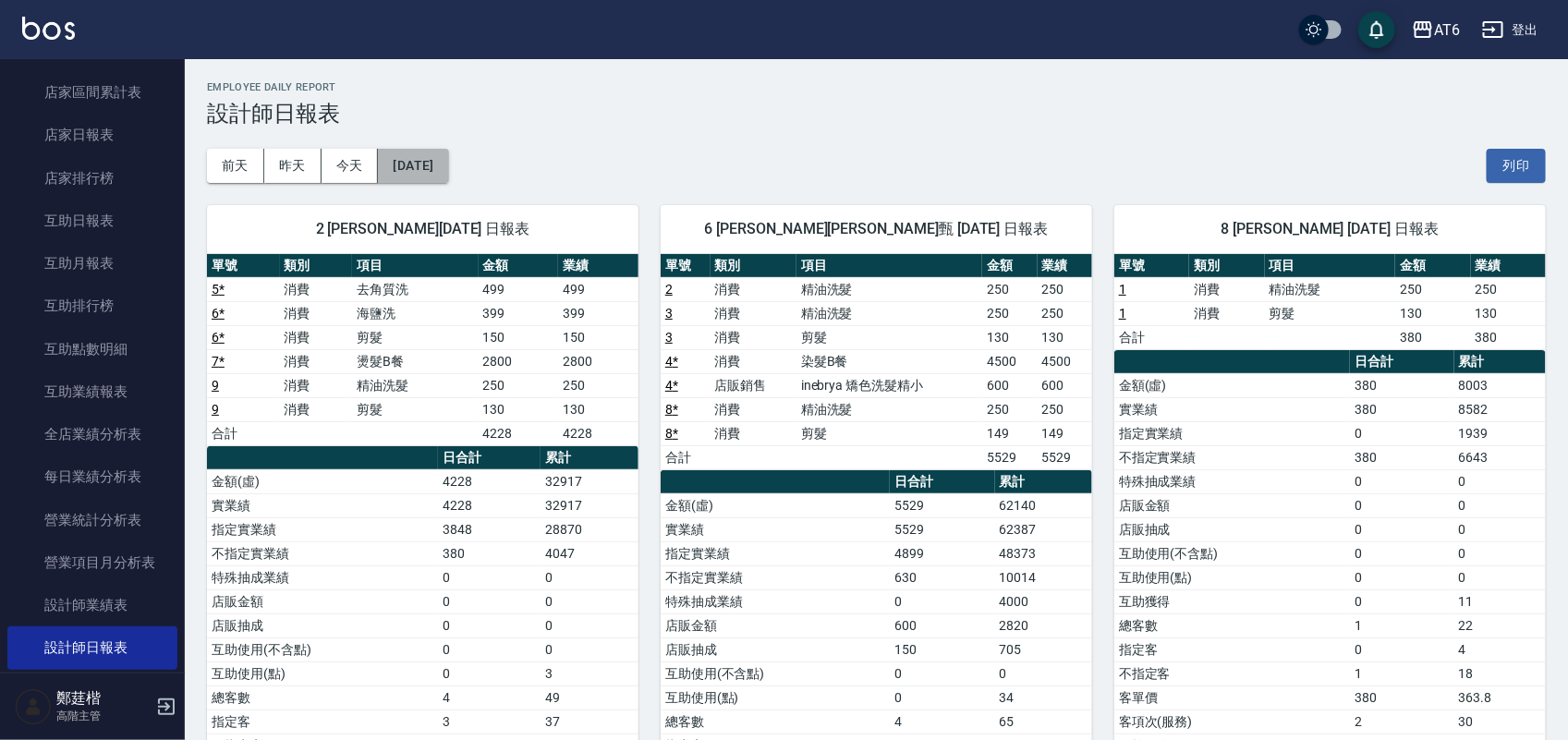
click at [385, 163] on button "[DATE]" at bounding box center [412, 165] width 70 height 34
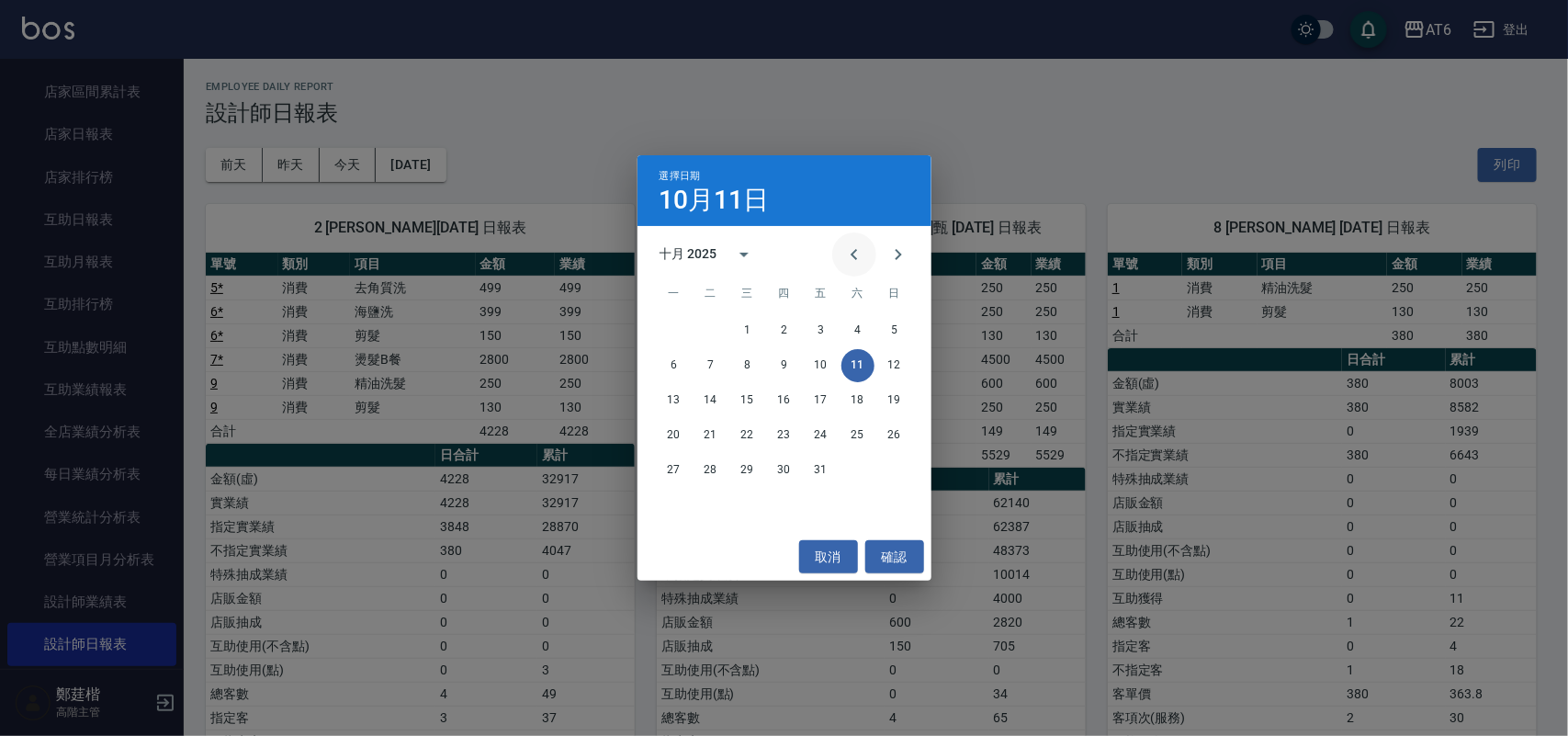
click at [846, 268] on button "Previous month" at bounding box center [853, 254] width 44 height 44
click at [790, 365] on button "11" at bounding box center [785, 366] width 33 height 33
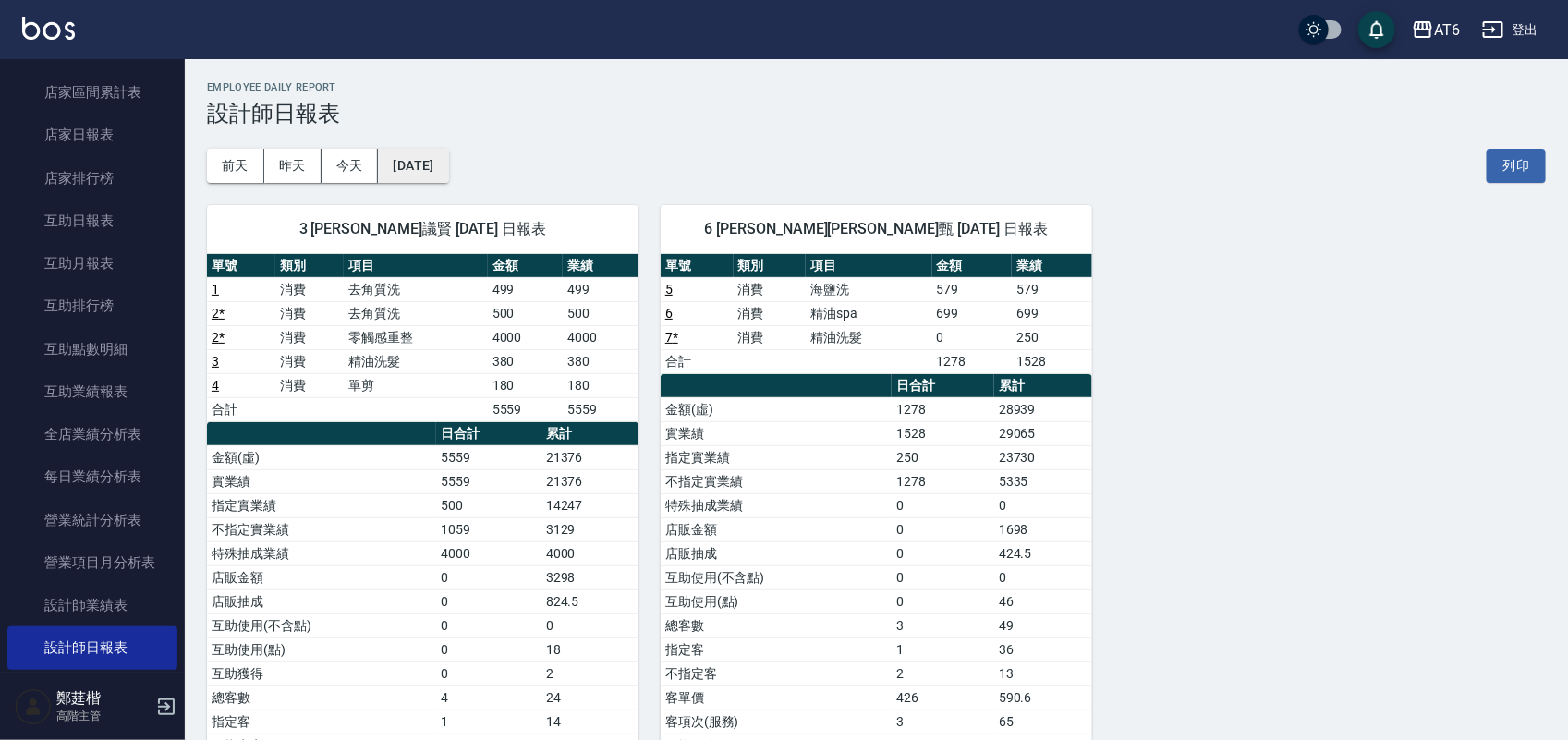
click at [421, 166] on button "[DATE]" at bounding box center [412, 165] width 70 height 34
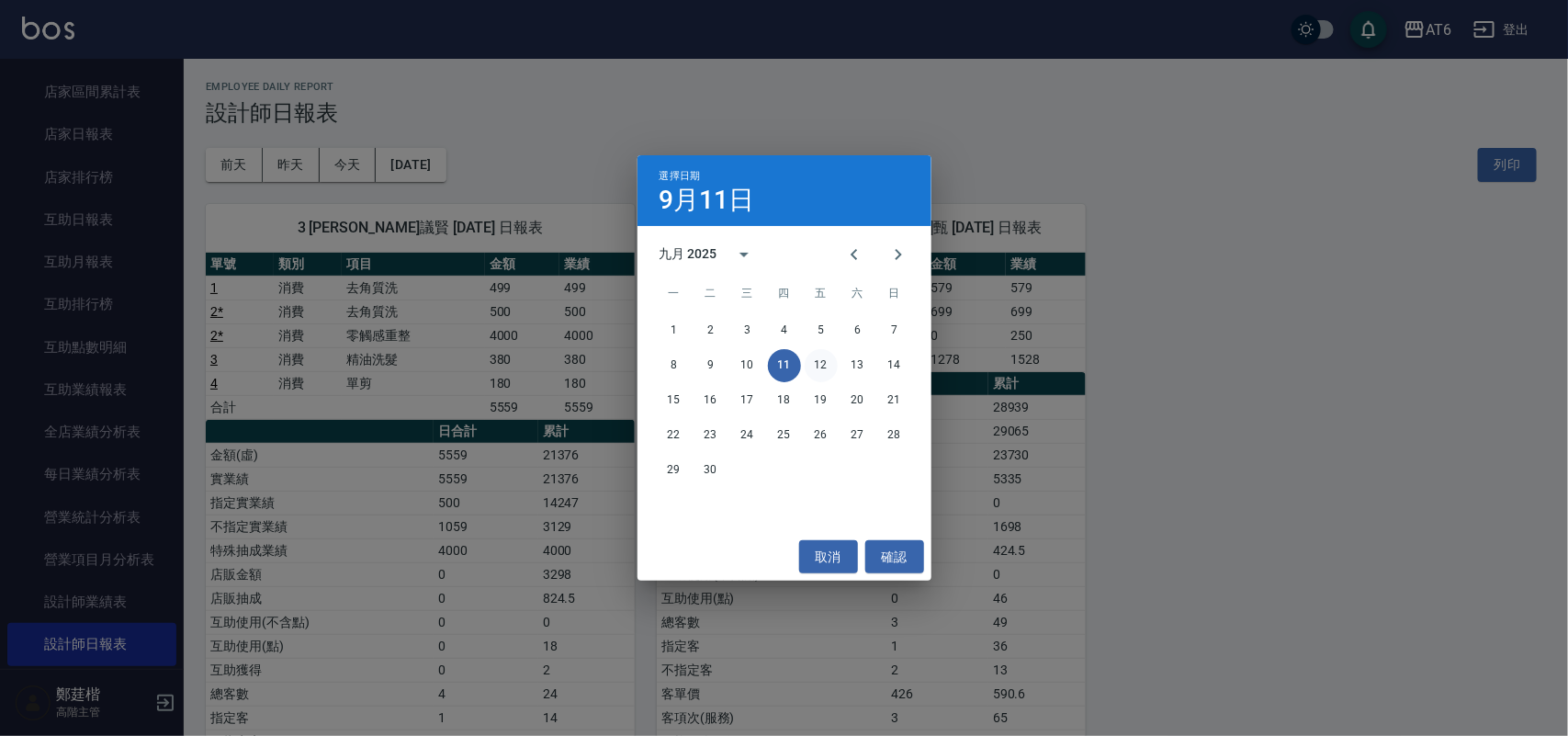
click at [811, 359] on button "12" at bounding box center [821, 366] width 33 height 33
